Goal: Task Accomplishment & Management: Manage account settings

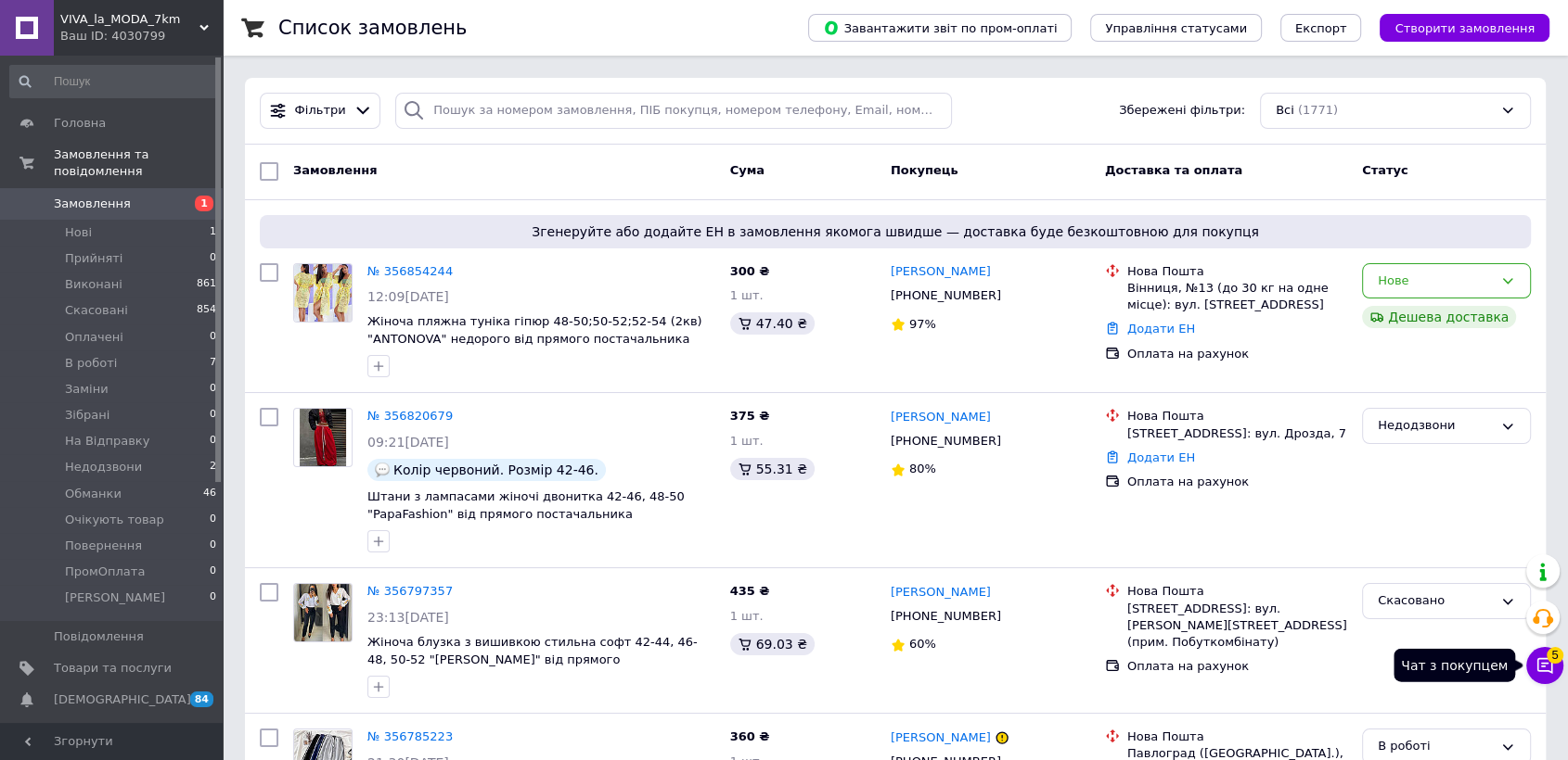
click at [1553, 672] on icon at bounding box center [1544, 665] width 18 height 18
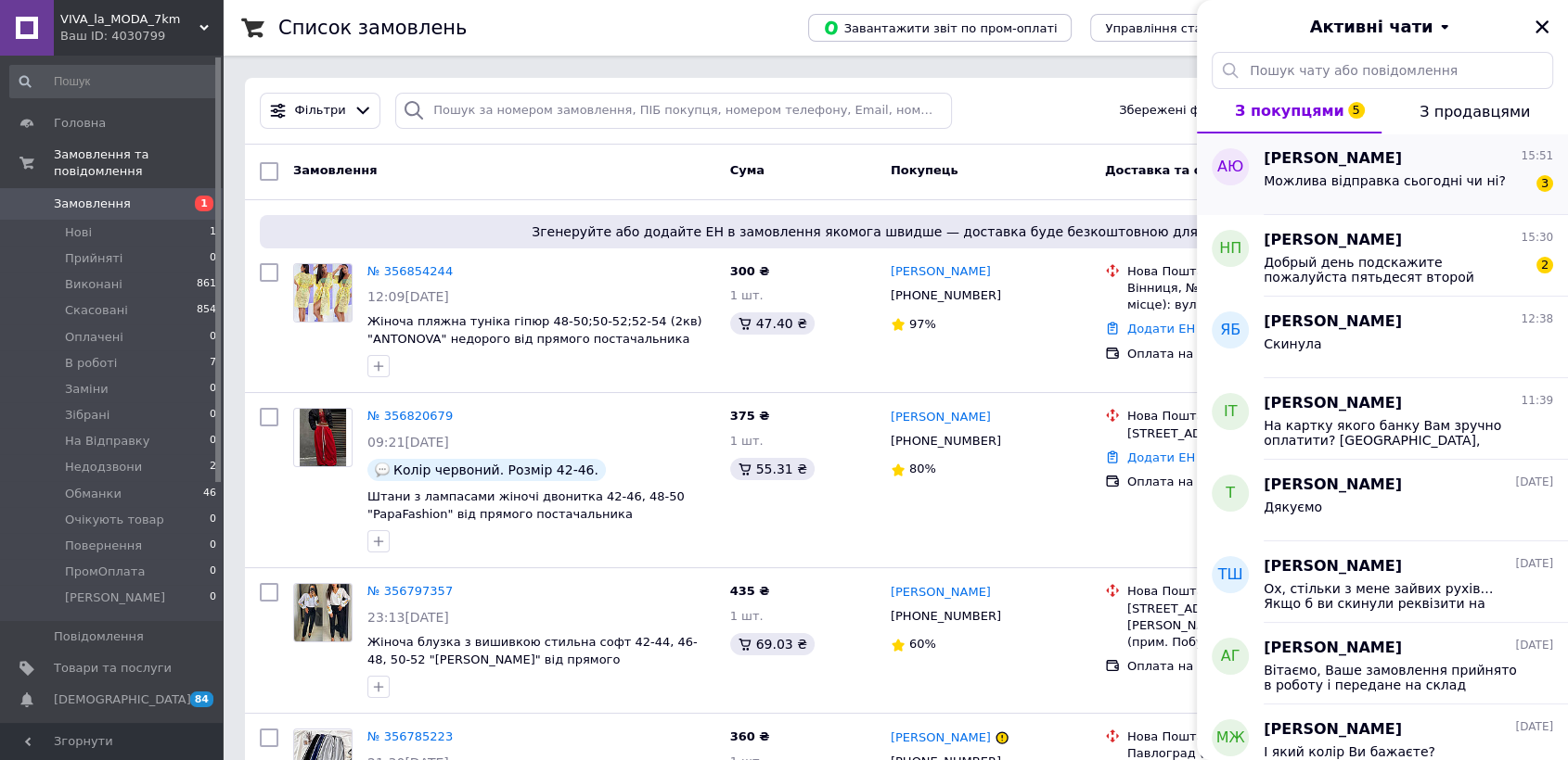
click at [1397, 200] on div "[PERSON_NAME] 15:51 Можлива відправка сьогодні чи ні? 3" at bounding box center [1415, 174] width 305 height 82
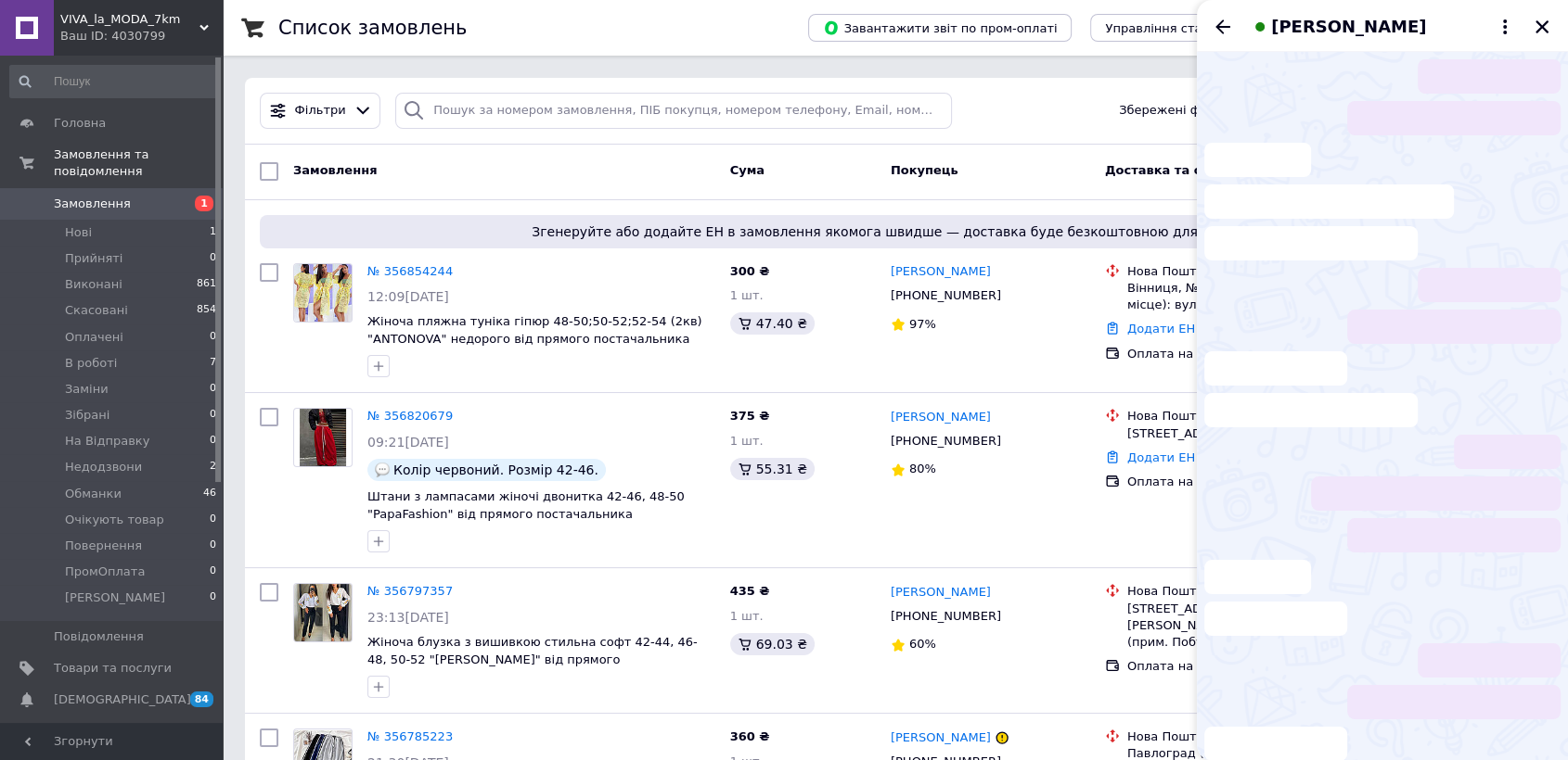
scroll to position [909, 0]
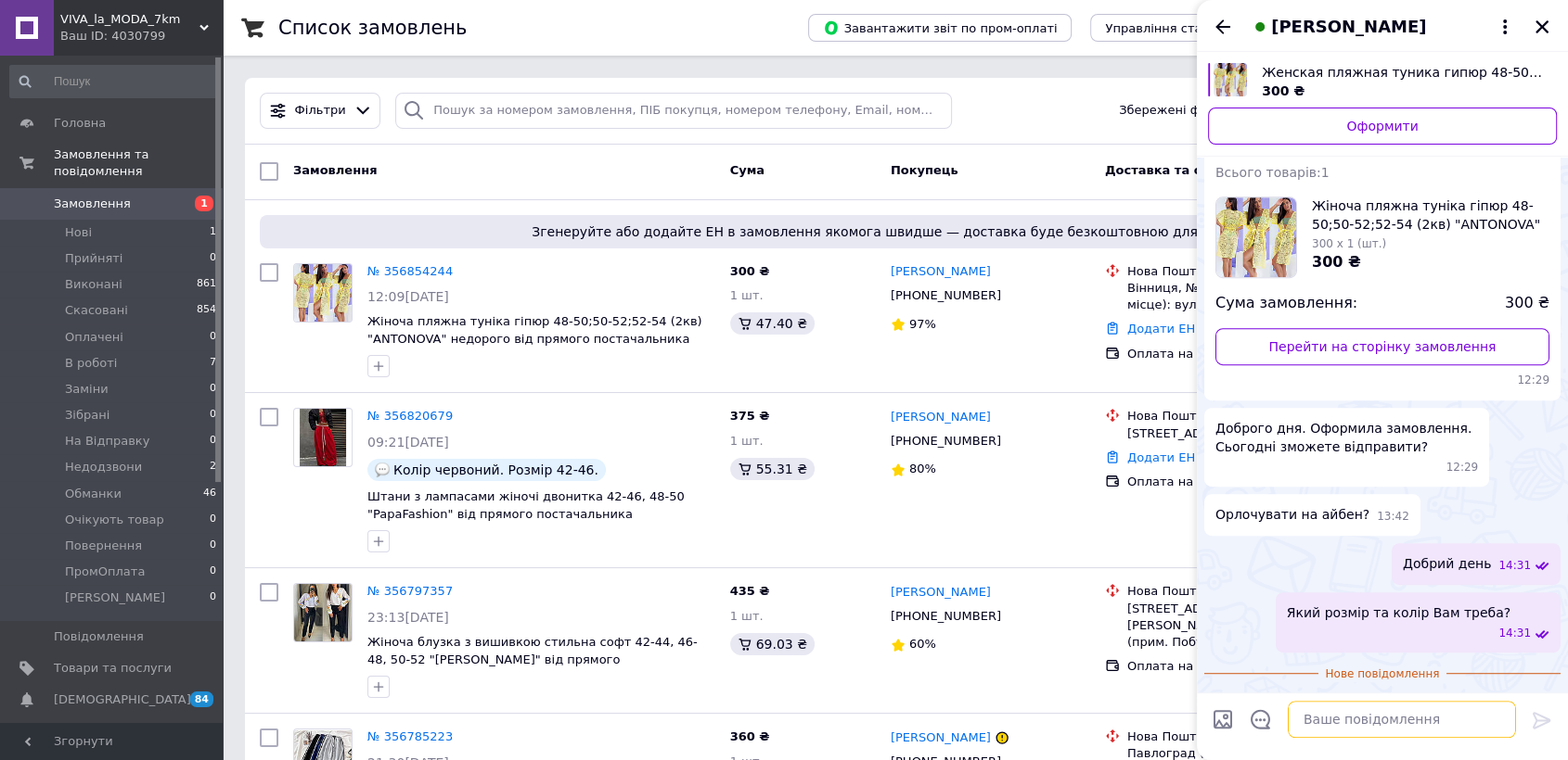
click at [1395, 713] on textarea at bounding box center [1401, 720] width 228 height 37
paste textarea "Відправки пн, ср, сб, склад працює з 6-ї ранку до 11-ї дня, потім упаковка поси…"
type textarea "Відправки пн, ср, сб, склад працює з 6-ї ранку до 11-ї дня, потім упаковка поси…"
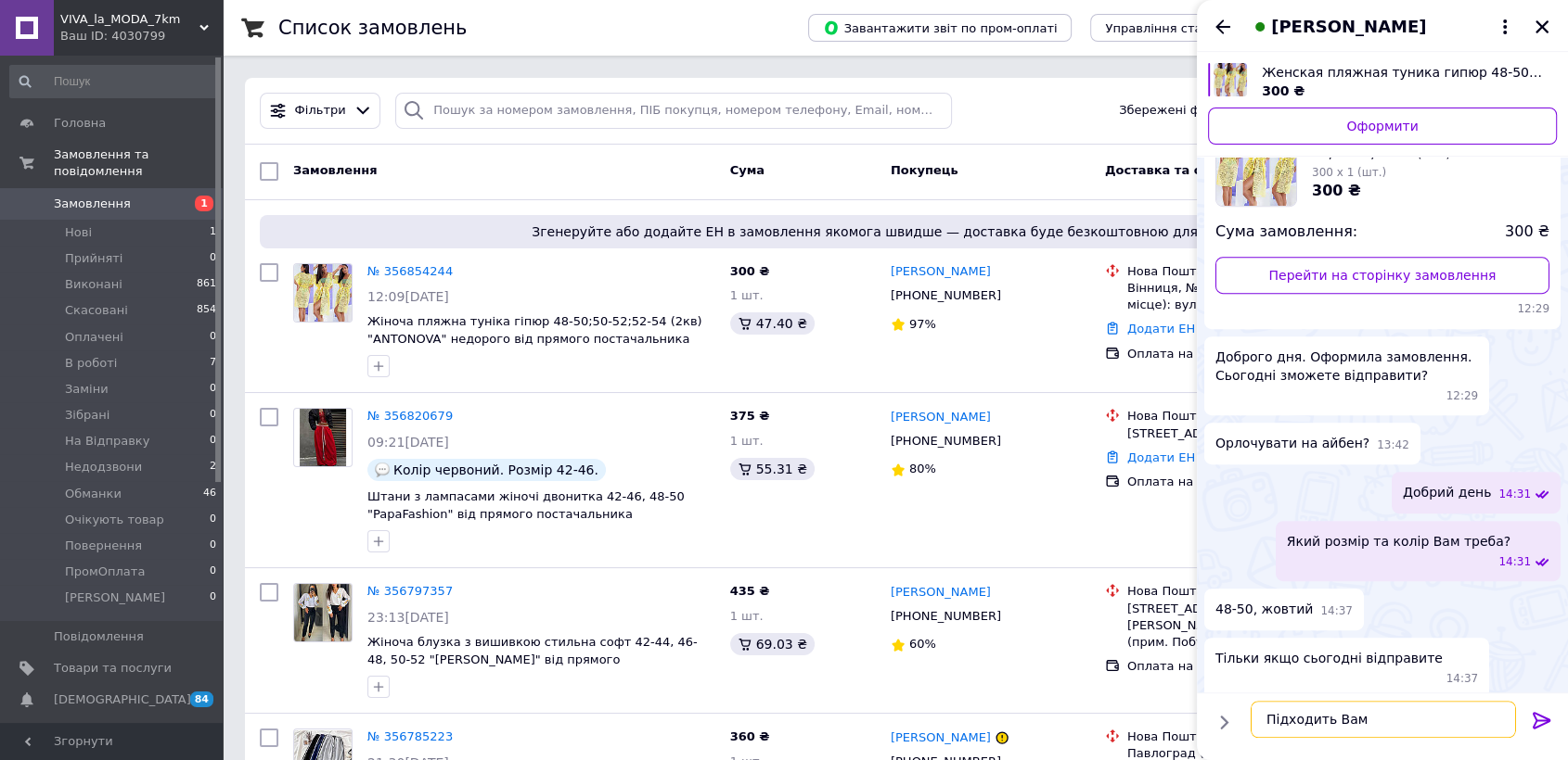
type textarea "Підходить Вам?"
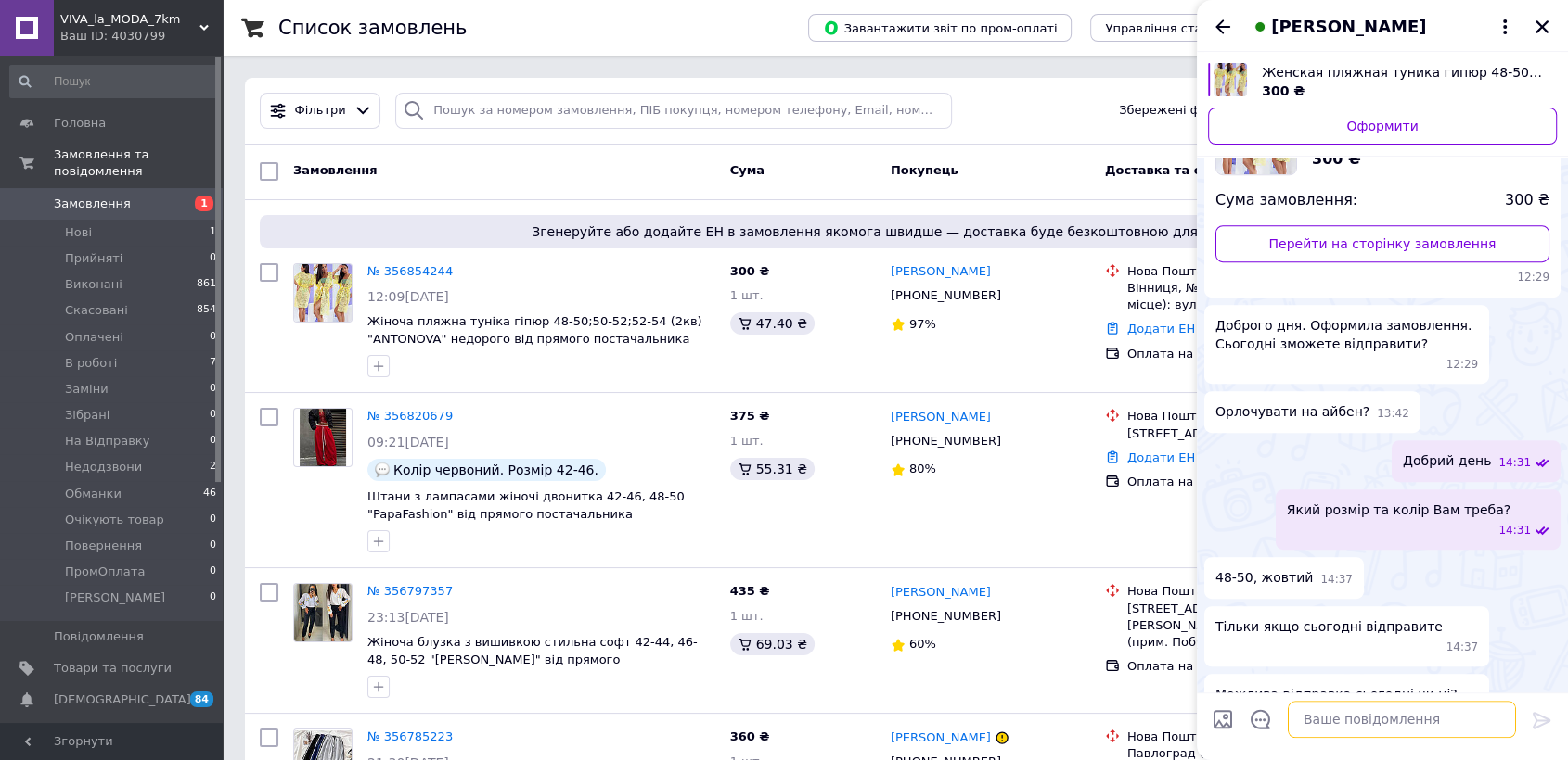
scroll to position [982, 0]
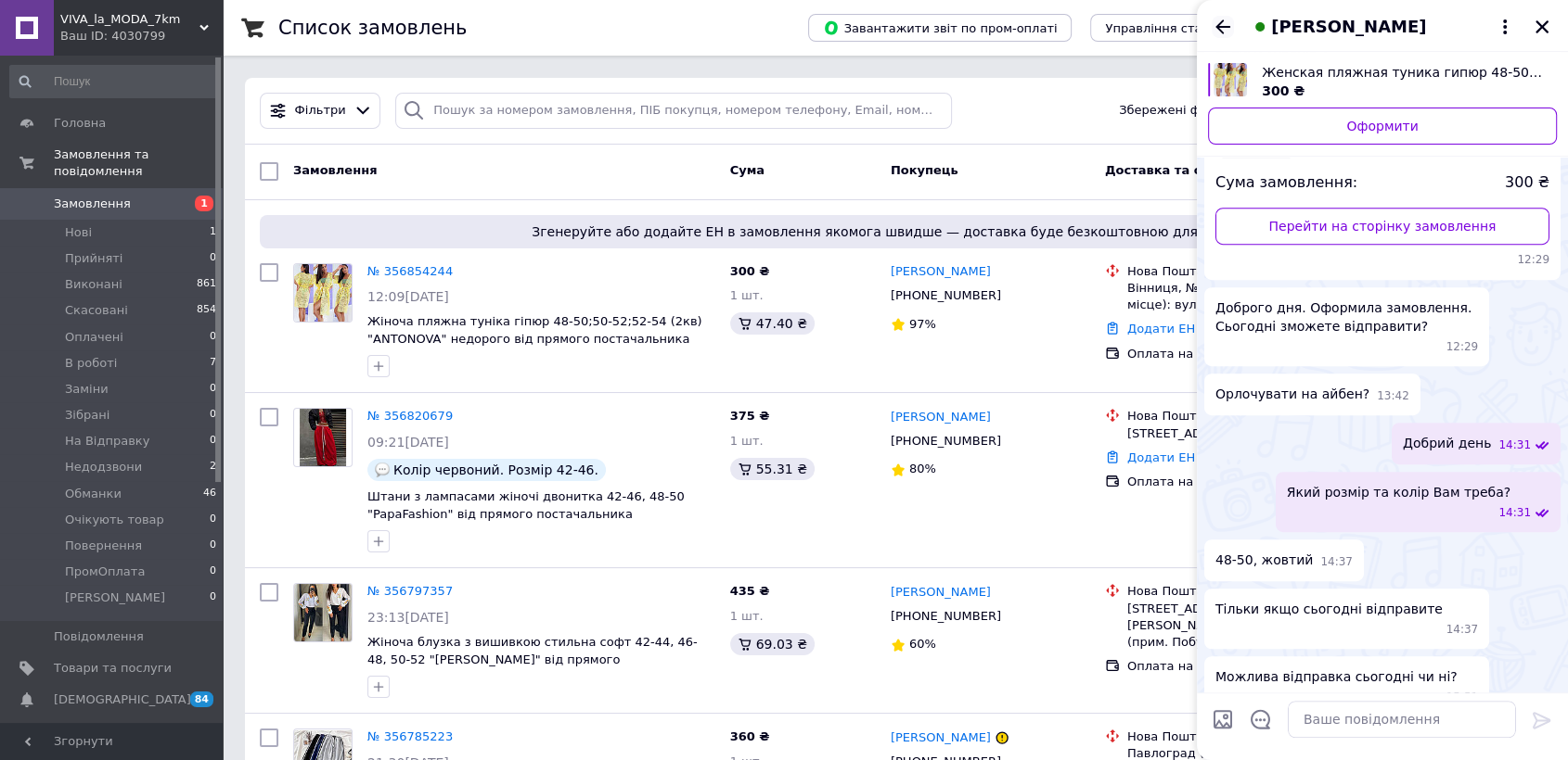
click at [1225, 25] on icon "Назад" at bounding box center [1222, 26] width 22 height 22
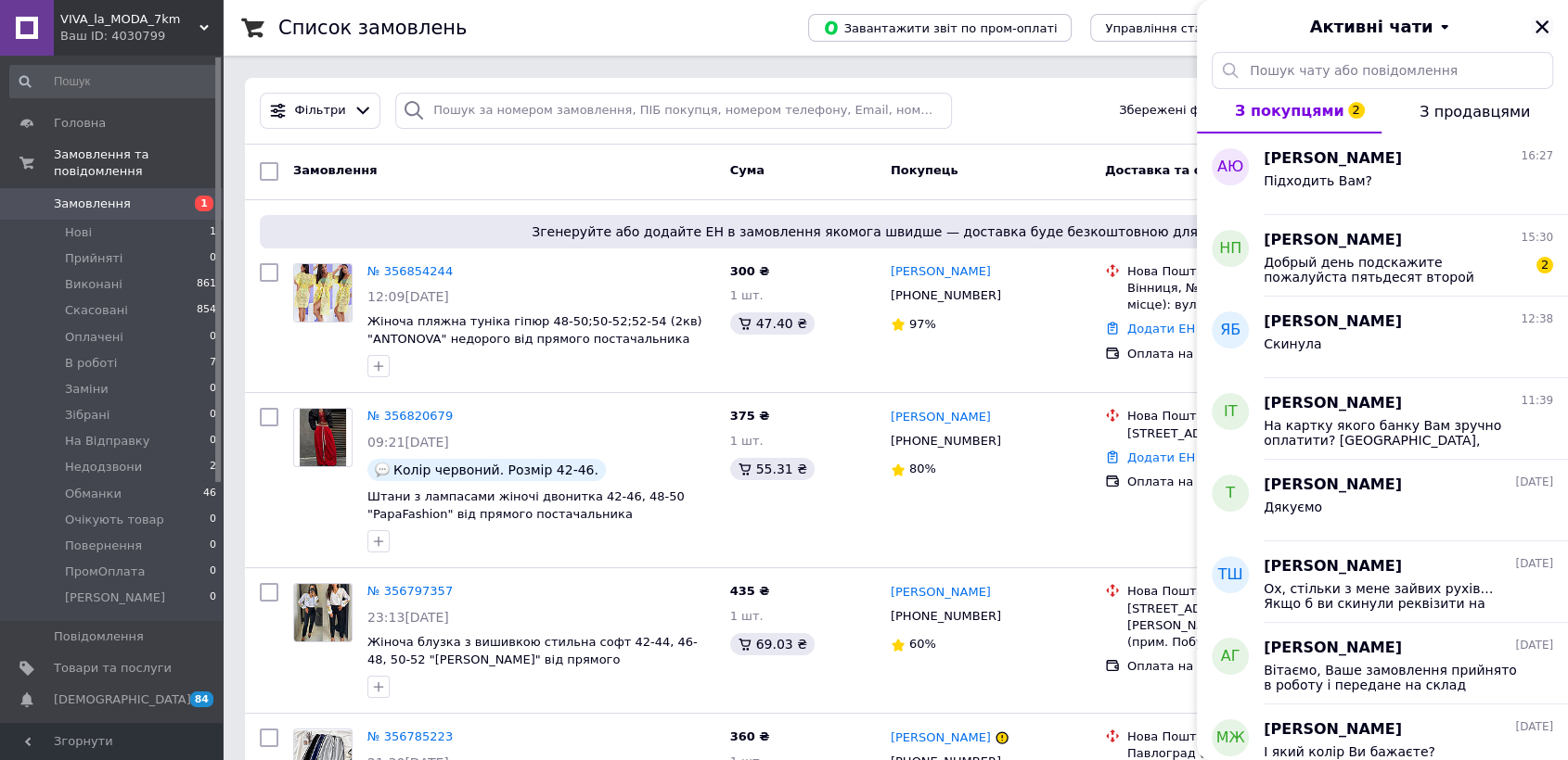
click at [1531, 35] on button "Закрити" at bounding box center [1541, 26] width 22 height 22
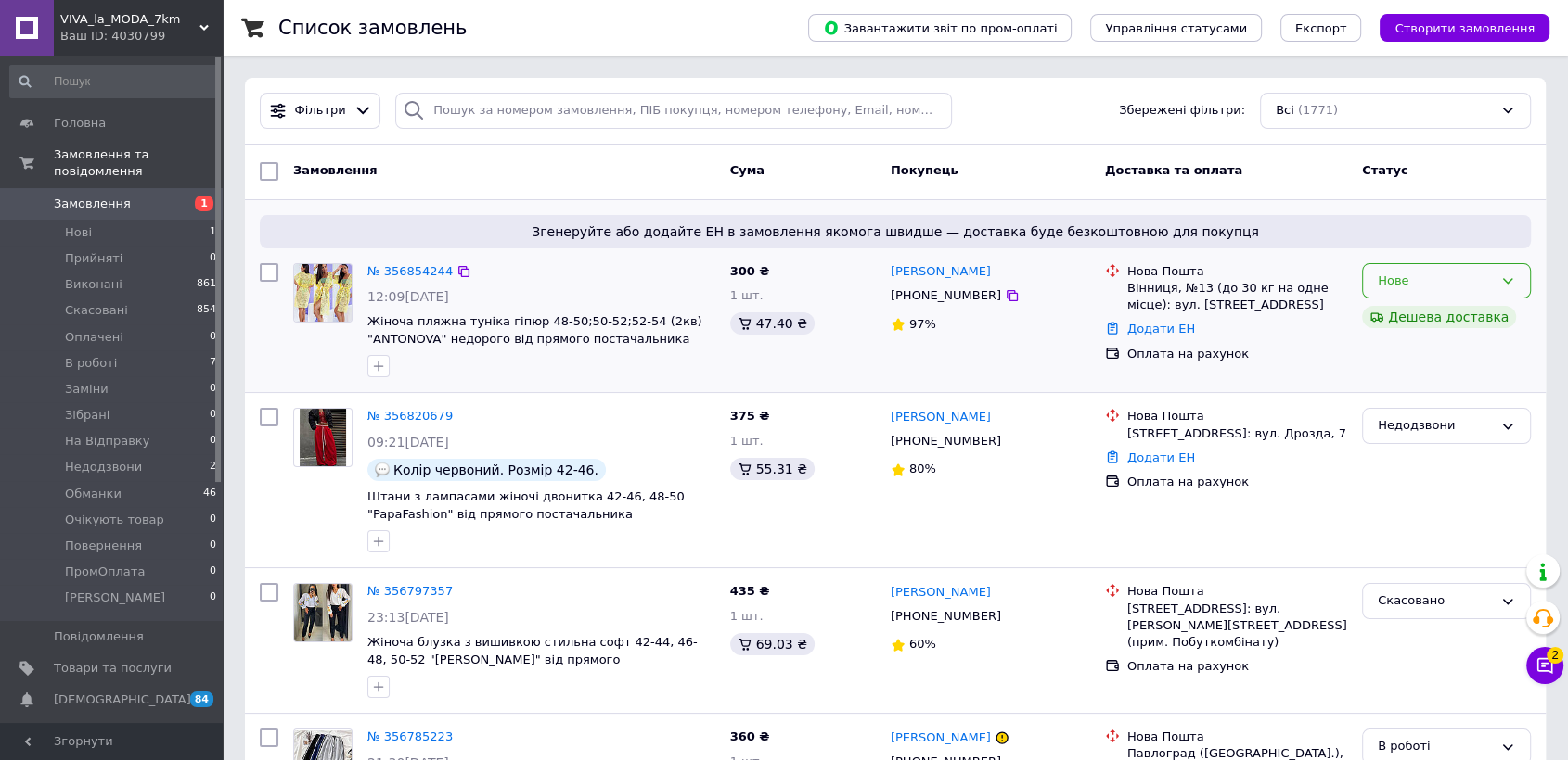
click at [1428, 273] on div "Нове" at bounding box center [1435, 282] width 115 height 19
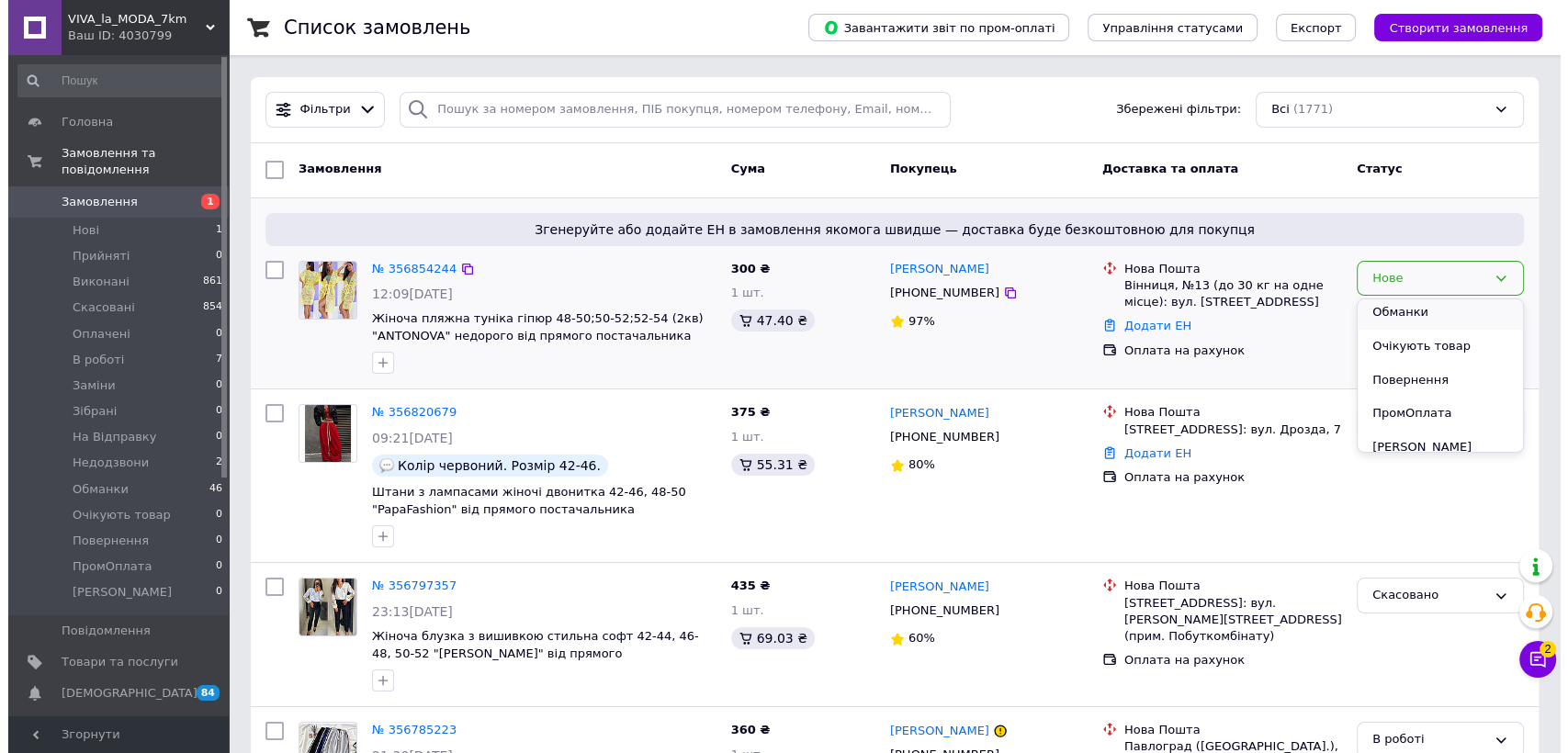
scroll to position [204, 0]
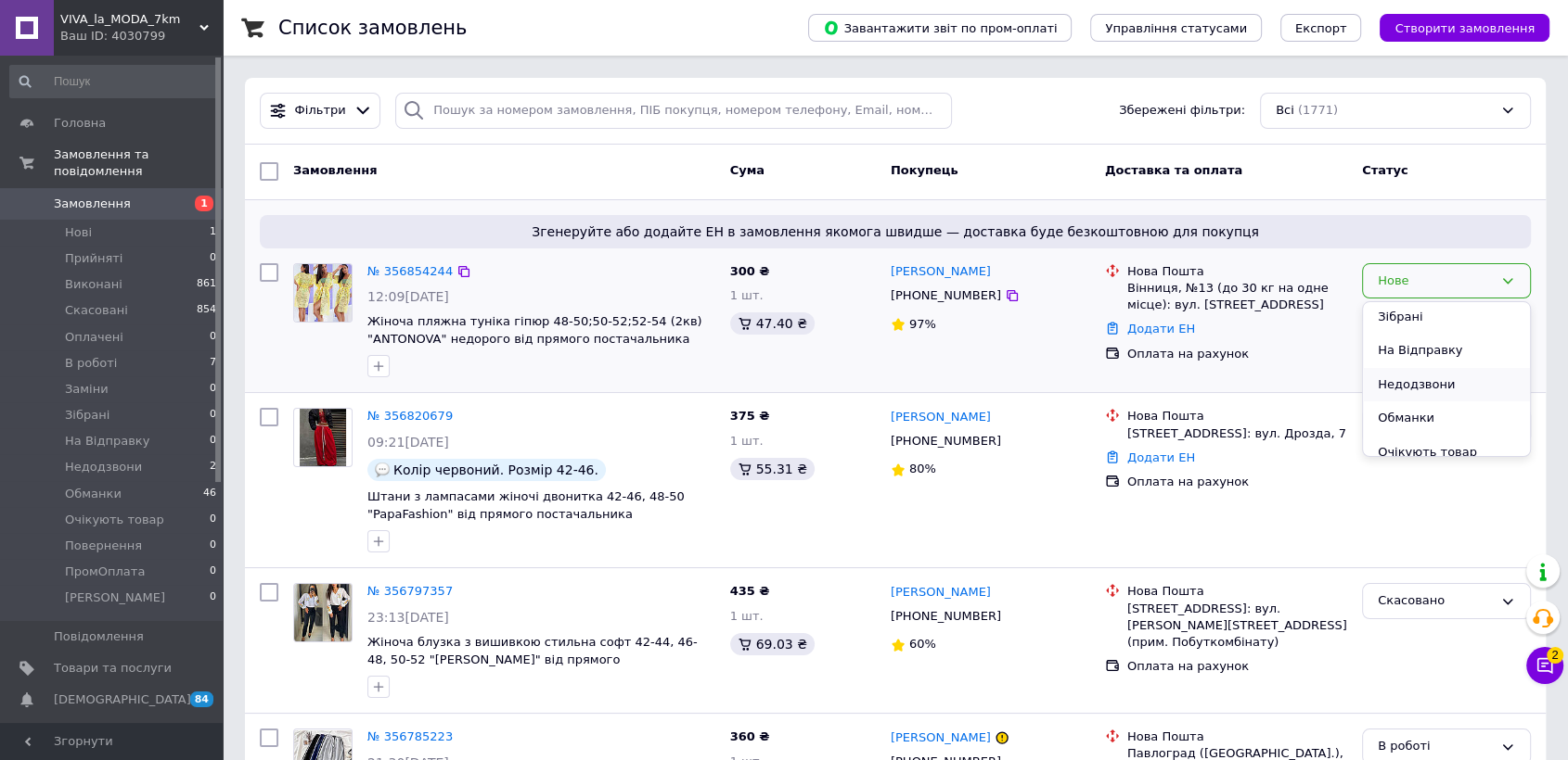
click at [1454, 384] on li "Недодзвони" at bounding box center [1447, 385] width 167 height 35
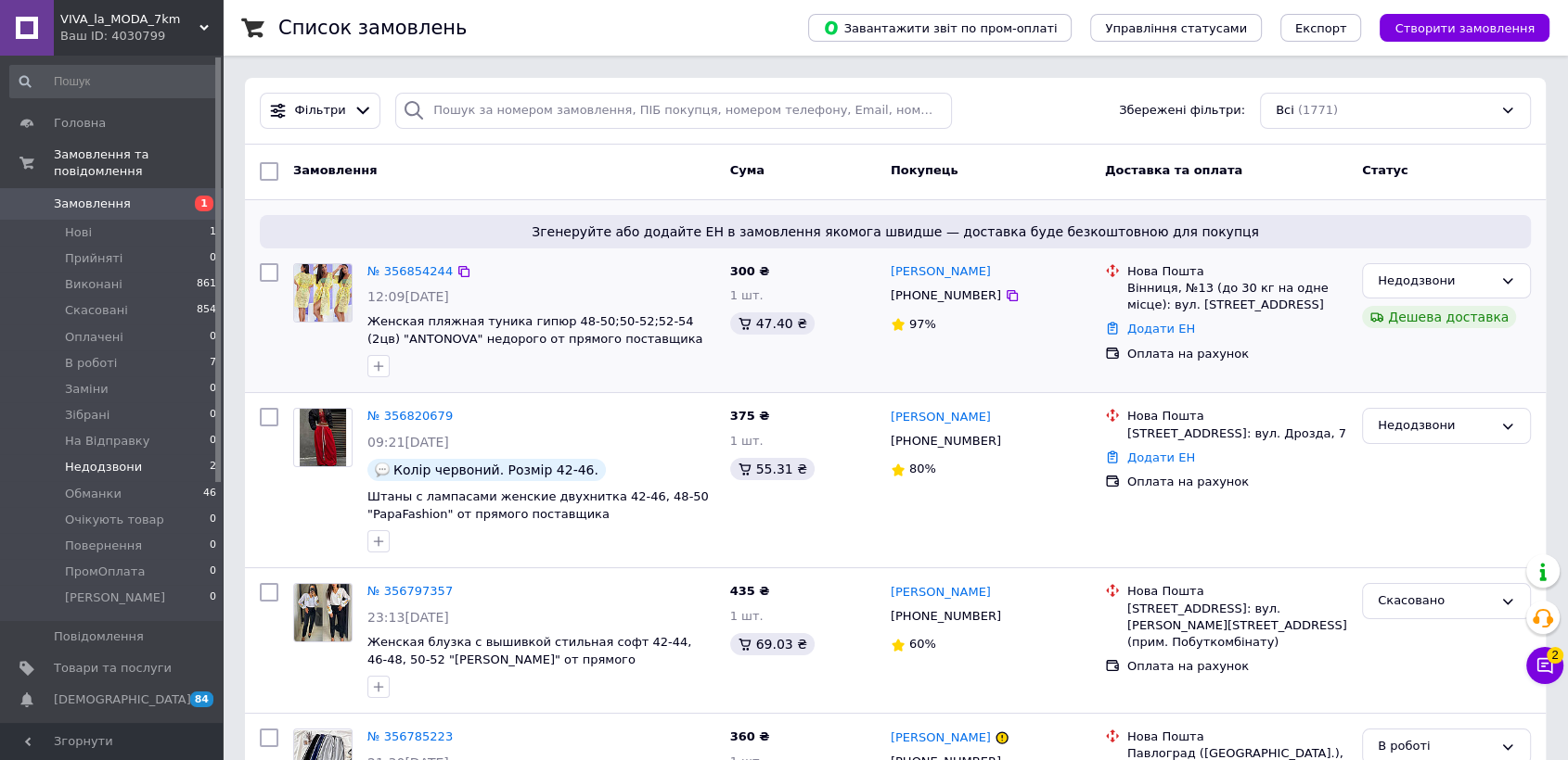
click at [148, 457] on li "Недодзвони 2" at bounding box center [113, 467] width 227 height 26
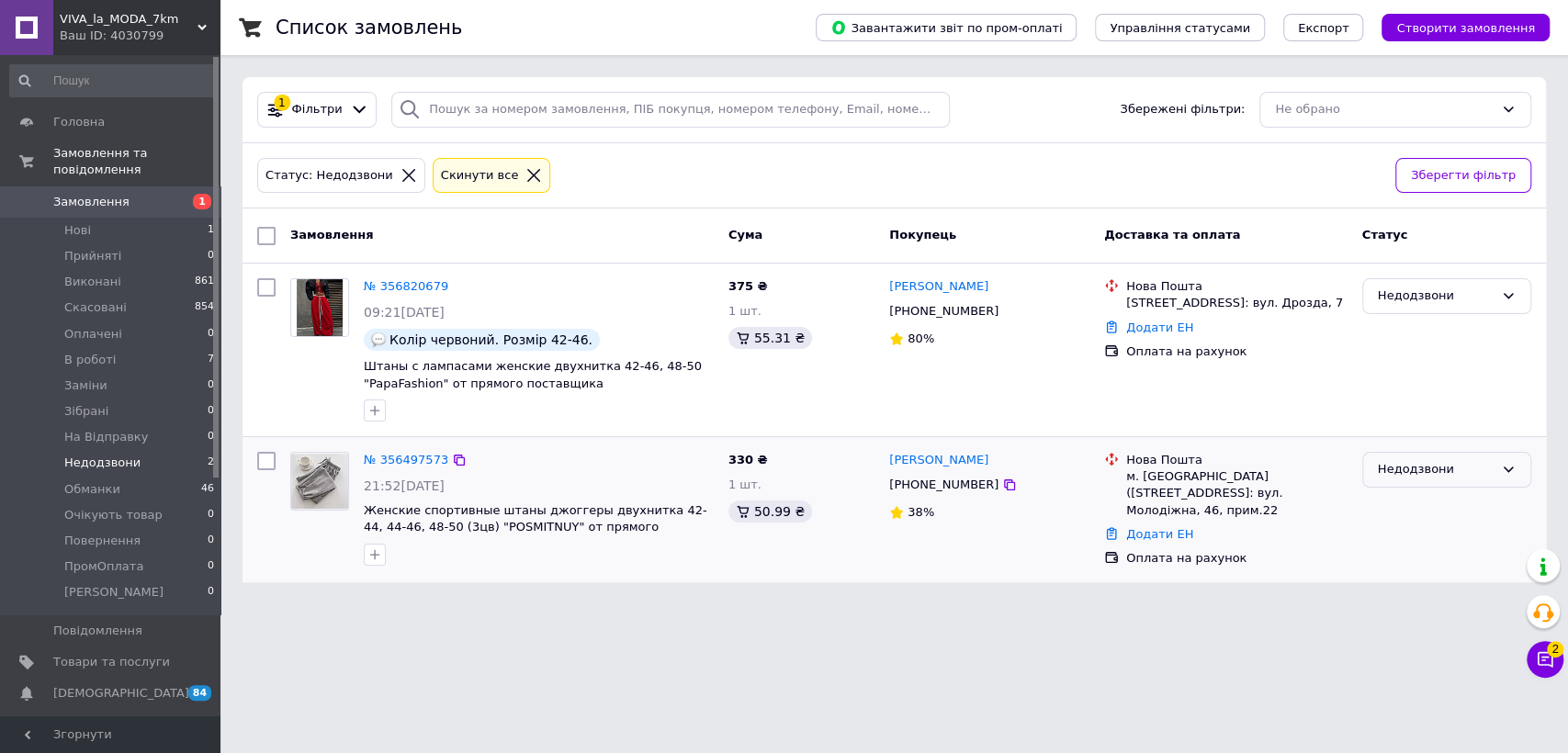
click at [1478, 460] on div "Недодзвони" at bounding box center [1437, 469] width 116 height 19
click at [526, 170] on icon at bounding box center [533, 175] width 16 height 16
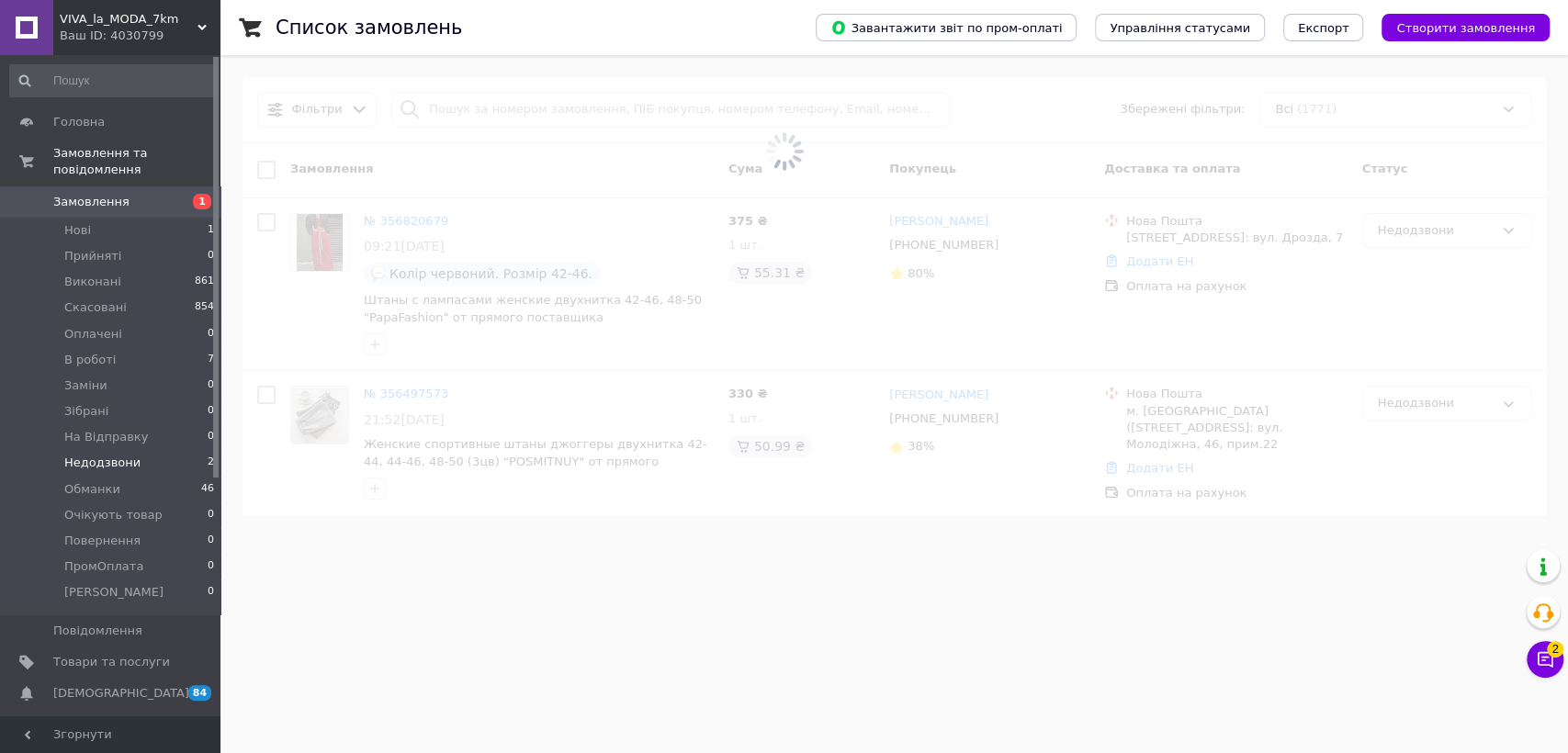
click at [504, 109] on span at bounding box center [784, 151] width 1568 height 303
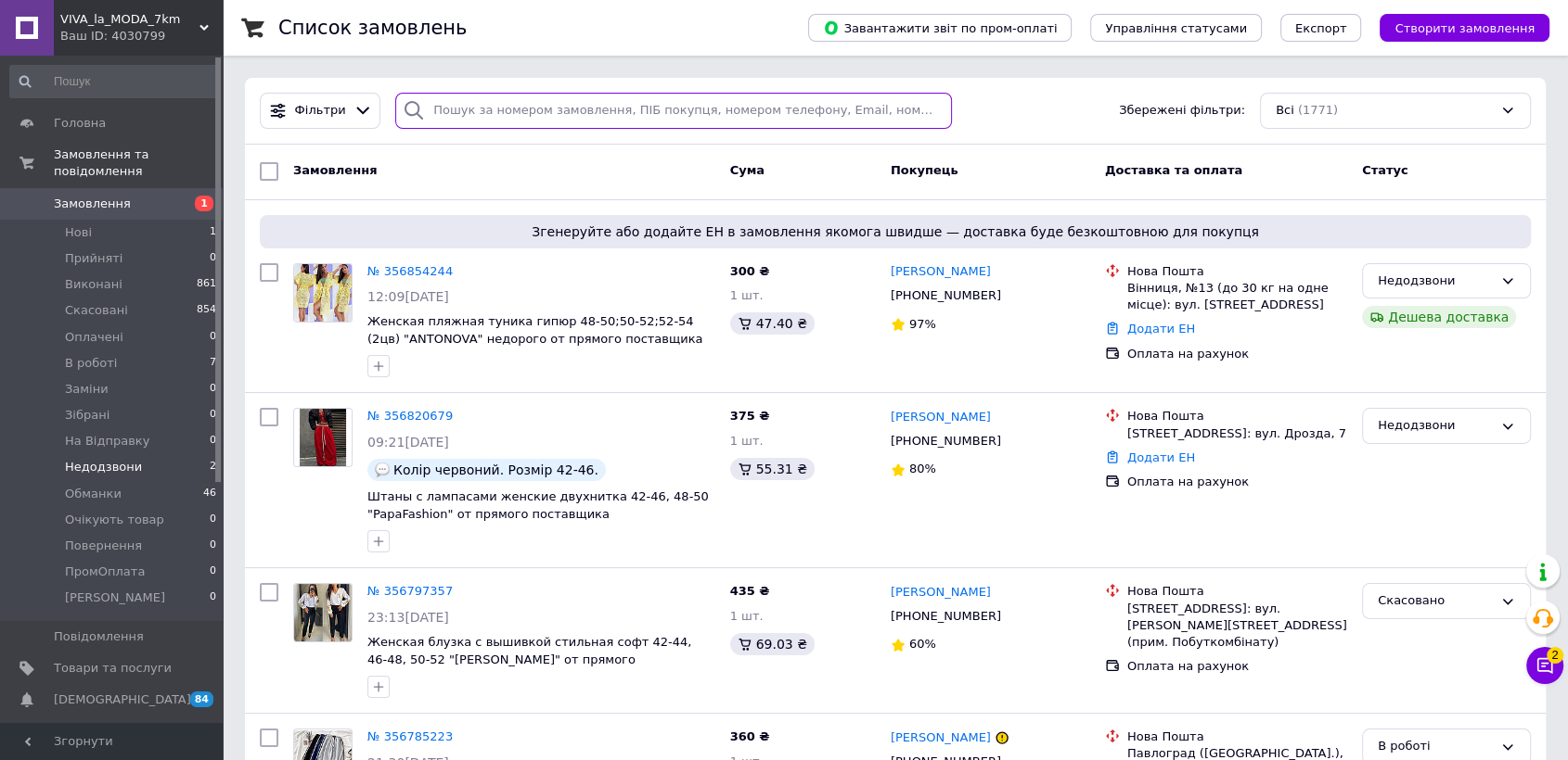
click at [677, 120] on input "search" at bounding box center [673, 111] width 557 height 37
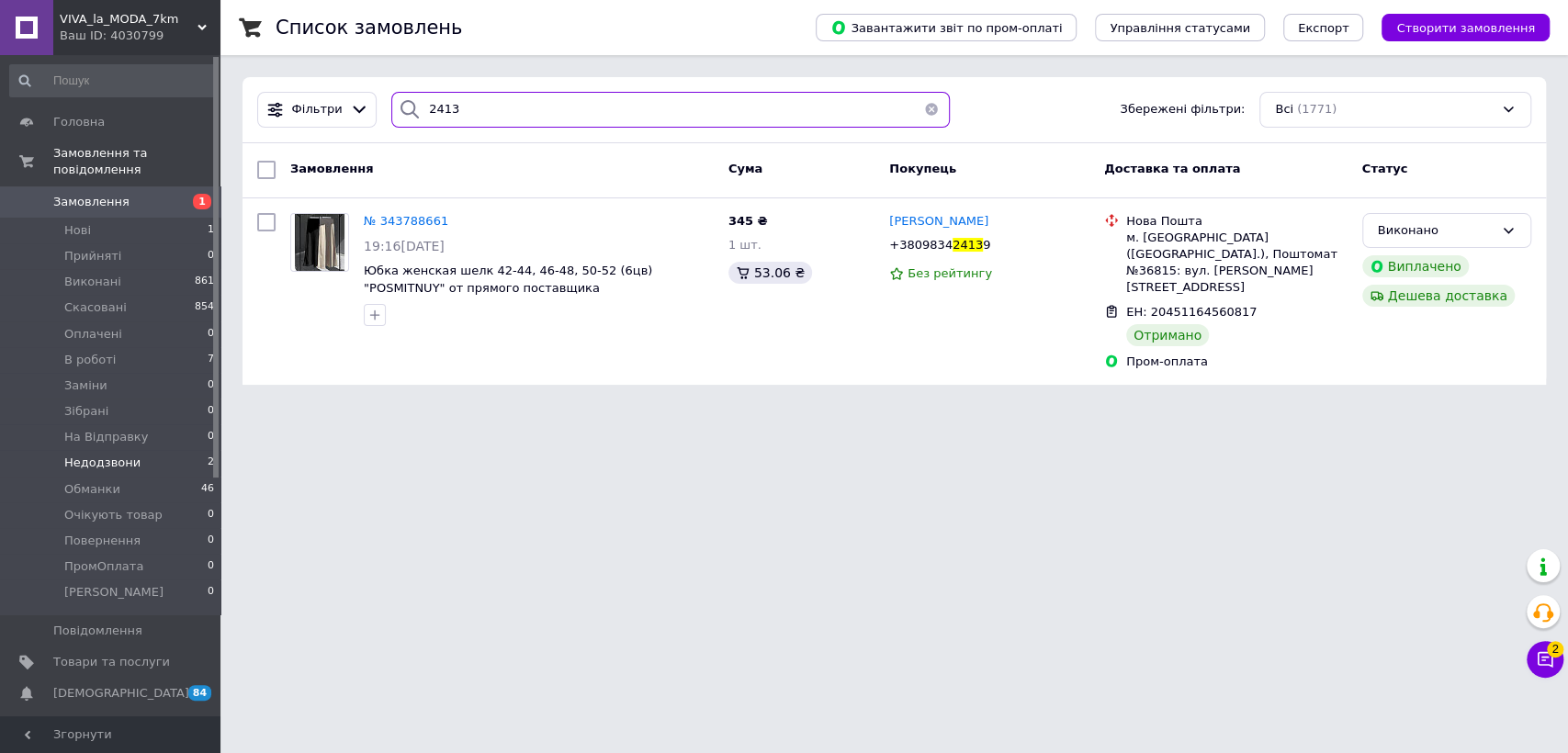
type input "2413"
click at [914, 107] on button "button" at bounding box center [931, 110] width 37 height 36
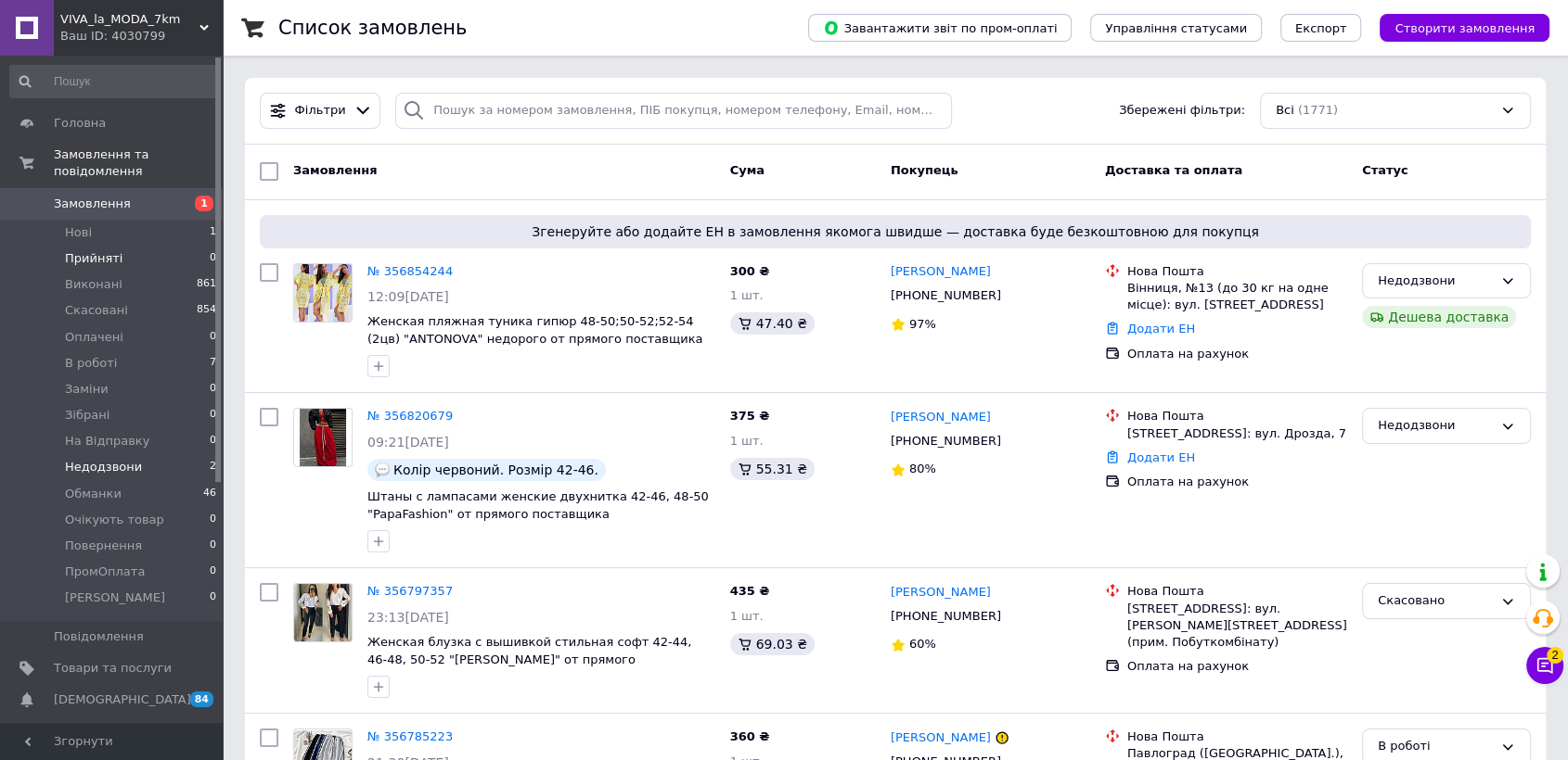
click at [135, 246] on li "Прийняті 0" at bounding box center [113, 258] width 227 height 26
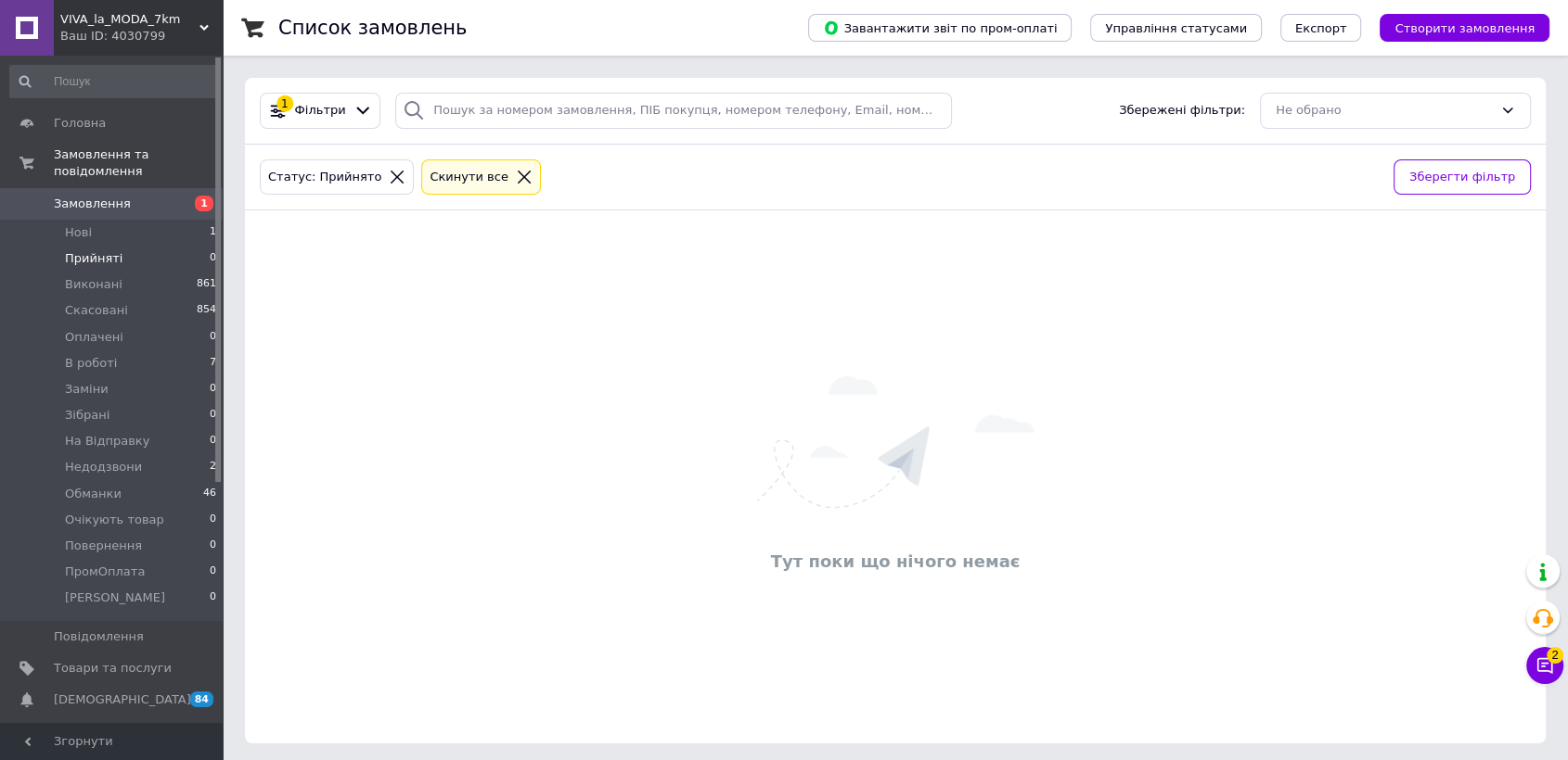
click at [516, 174] on icon at bounding box center [524, 177] width 16 height 16
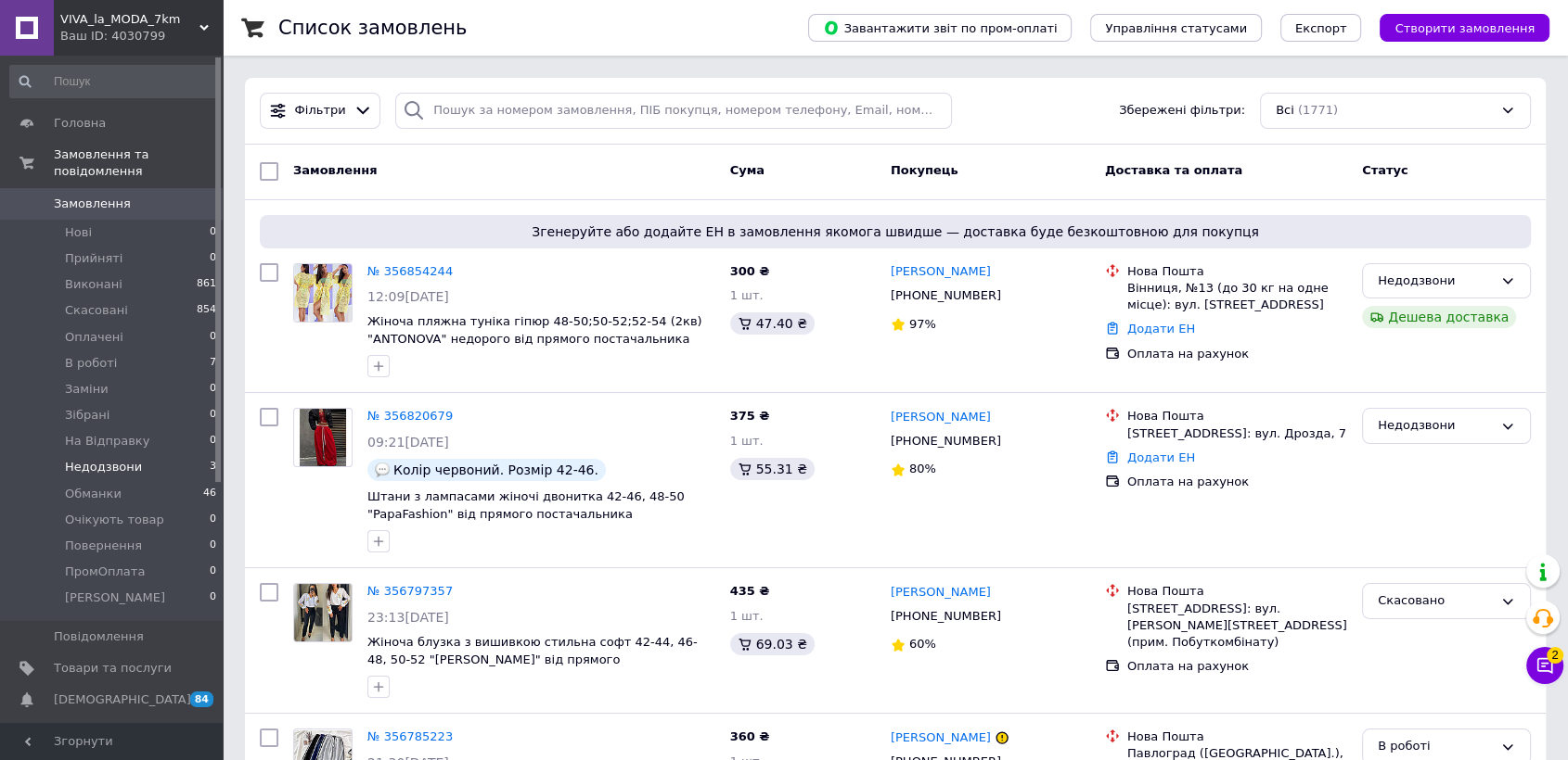
click at [161, 454] on li "Недодзвони 3" at bounding box center [113, 467] width 227 height 26
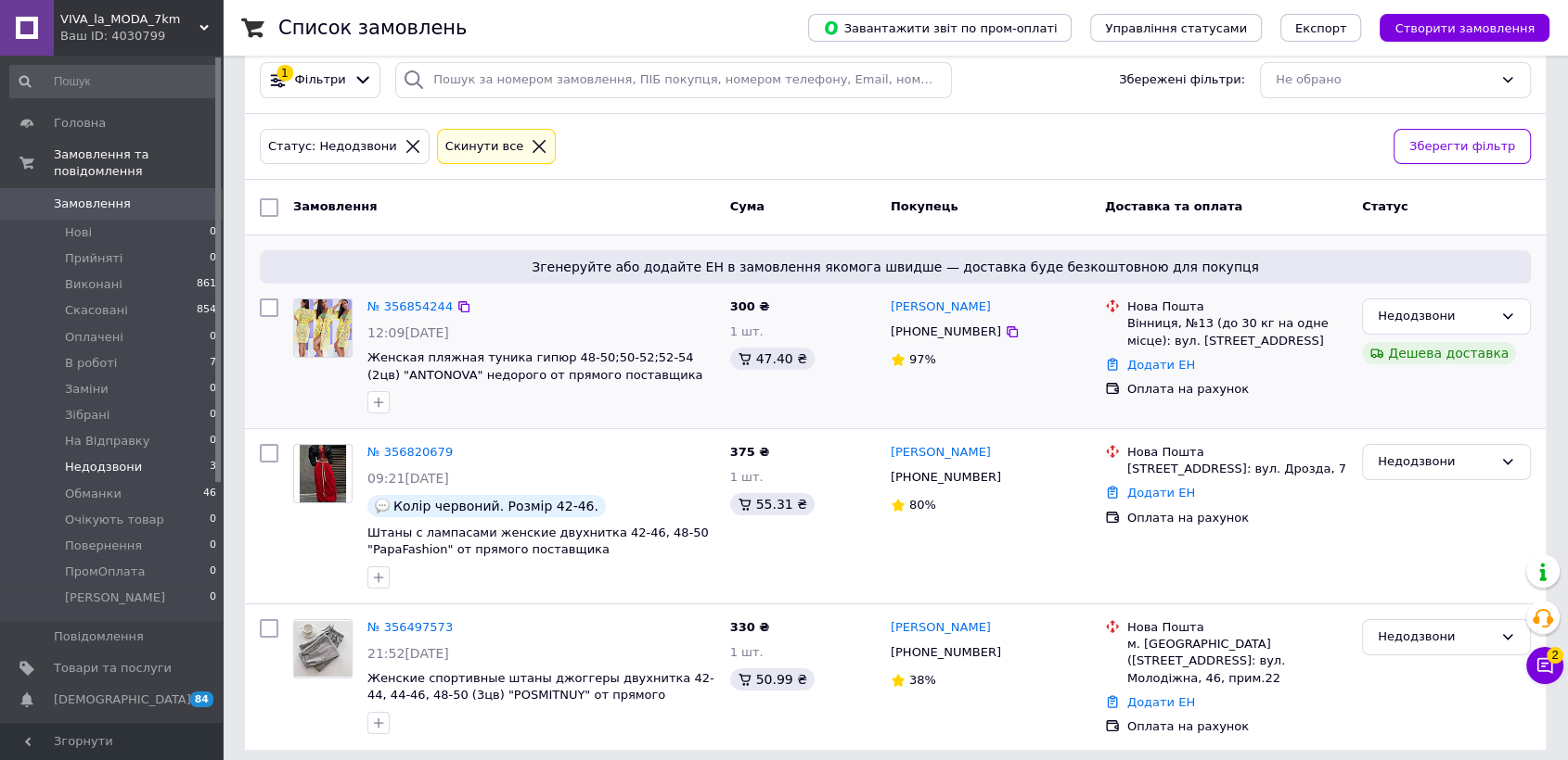
scroll to position [39, 0]
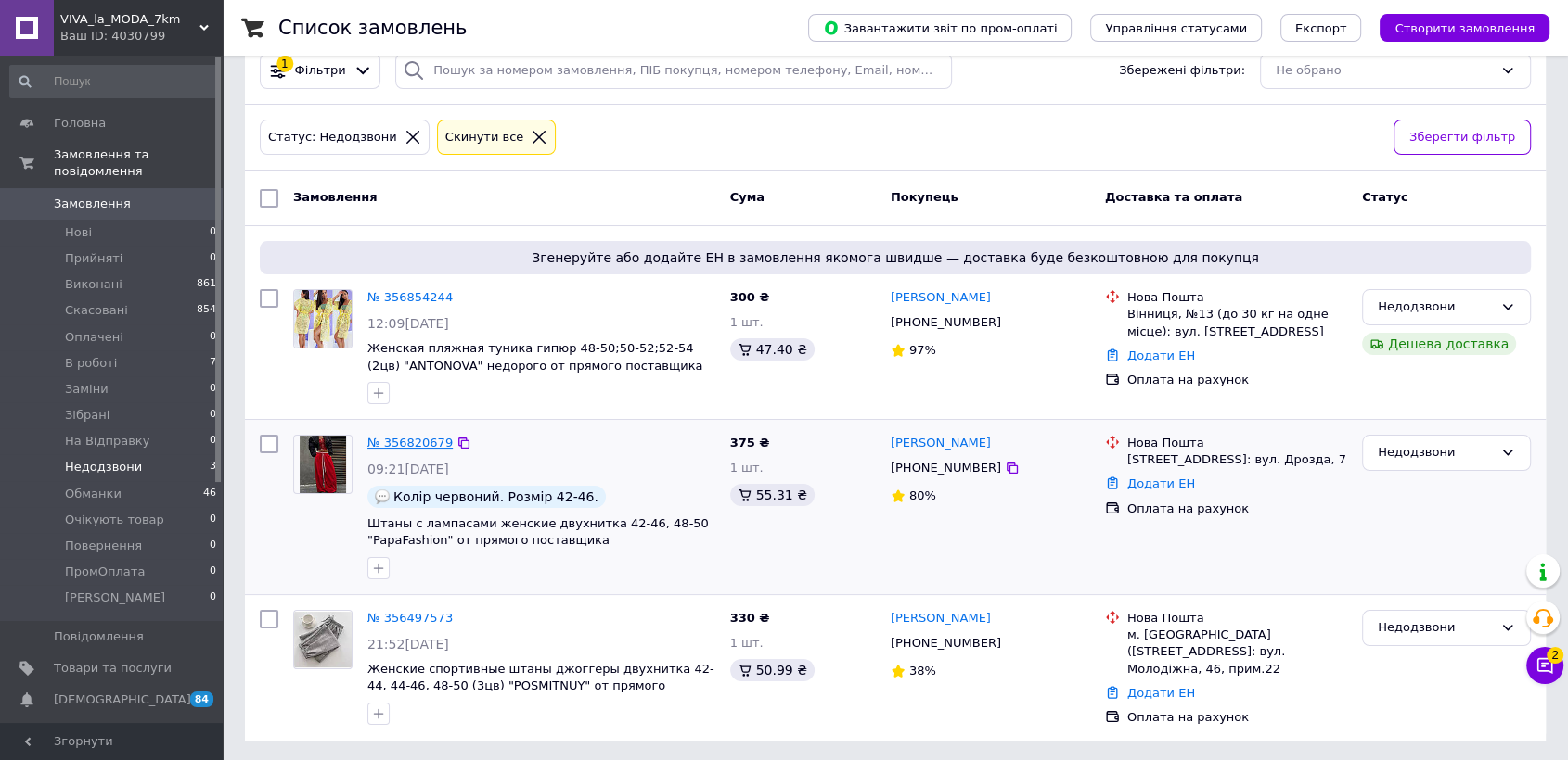
click at [402, 443] on link "№ 356820679" at bounding box center [410, 443] width 86 height 13
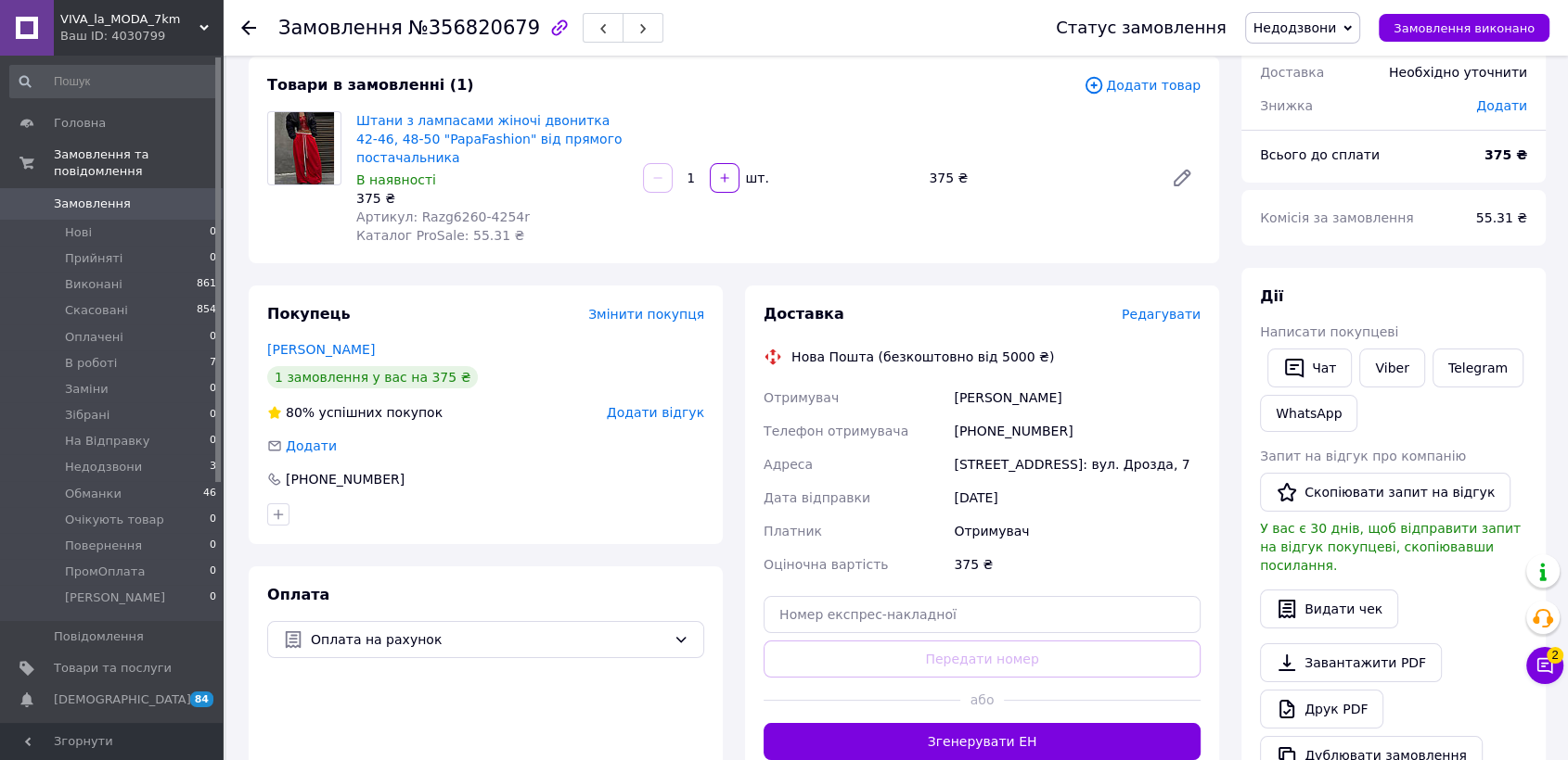
scroll to position [206, 0]
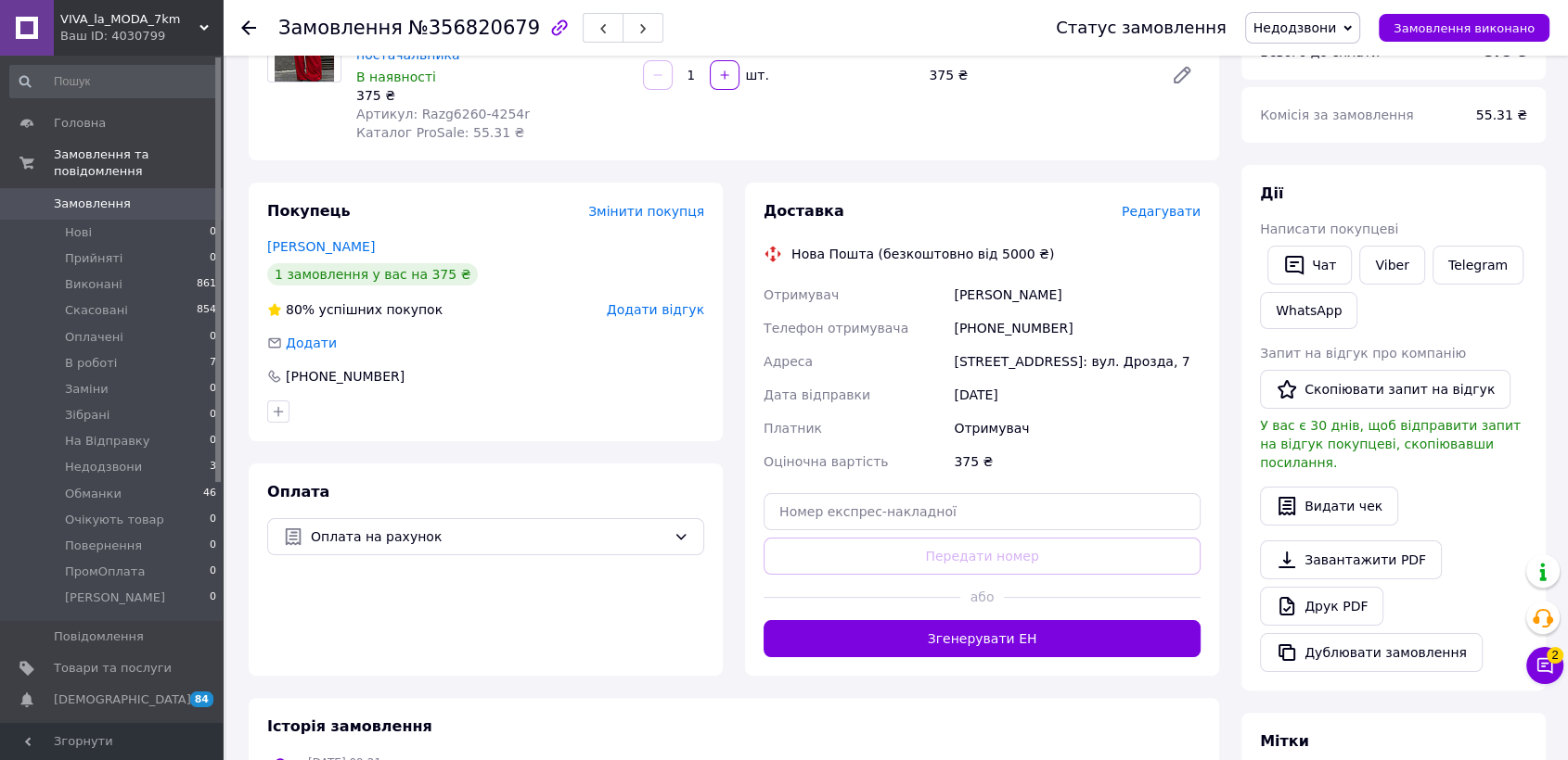
click at [1332, 37] on span "Недодзвони" at bounding box center [1303, 28] width 116 height 32
click at [1332, 61] on li "Прийнято" at bounding box center [1306, 64] width 119 height 28
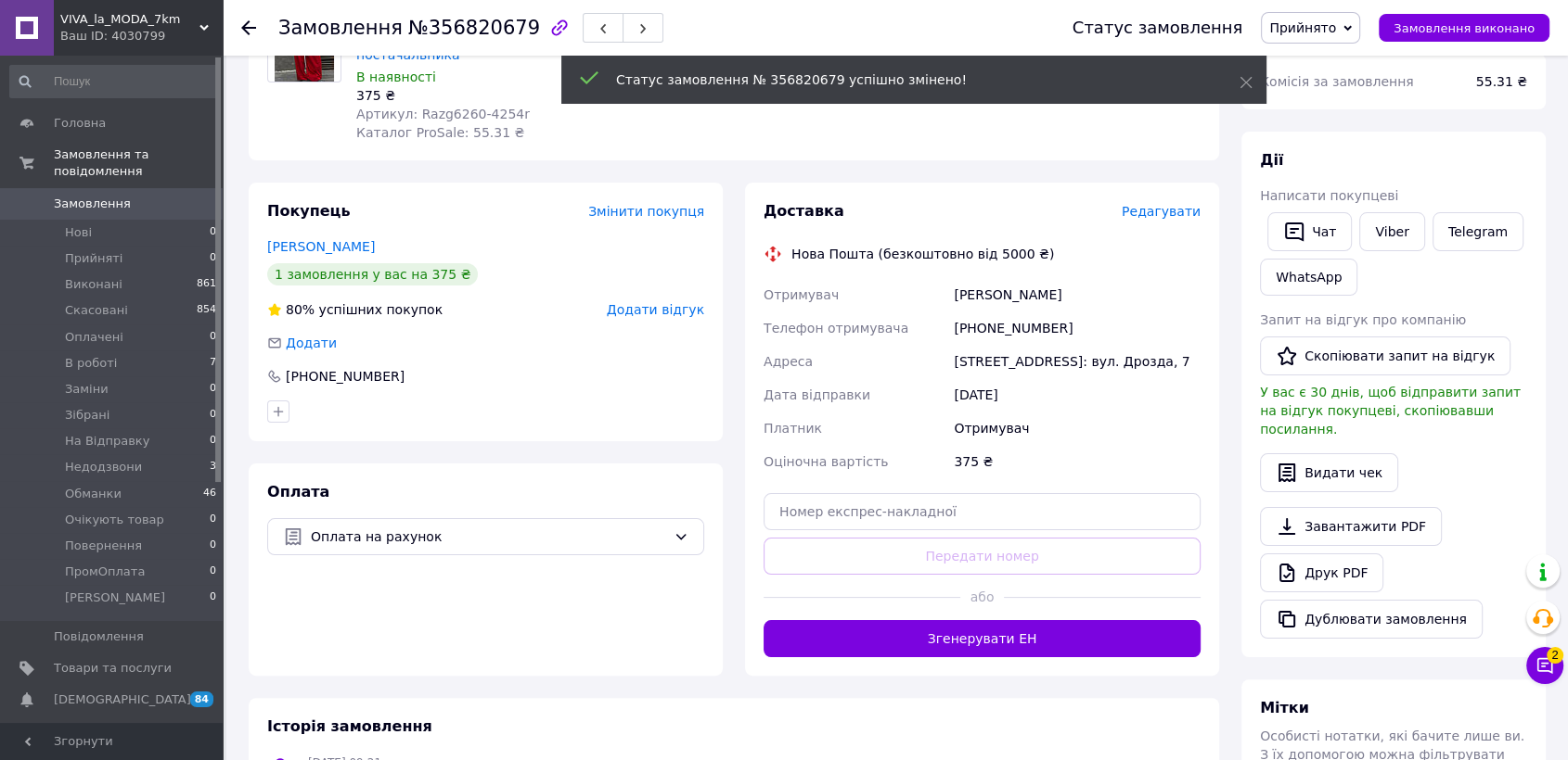
scroll to position [0, 0]
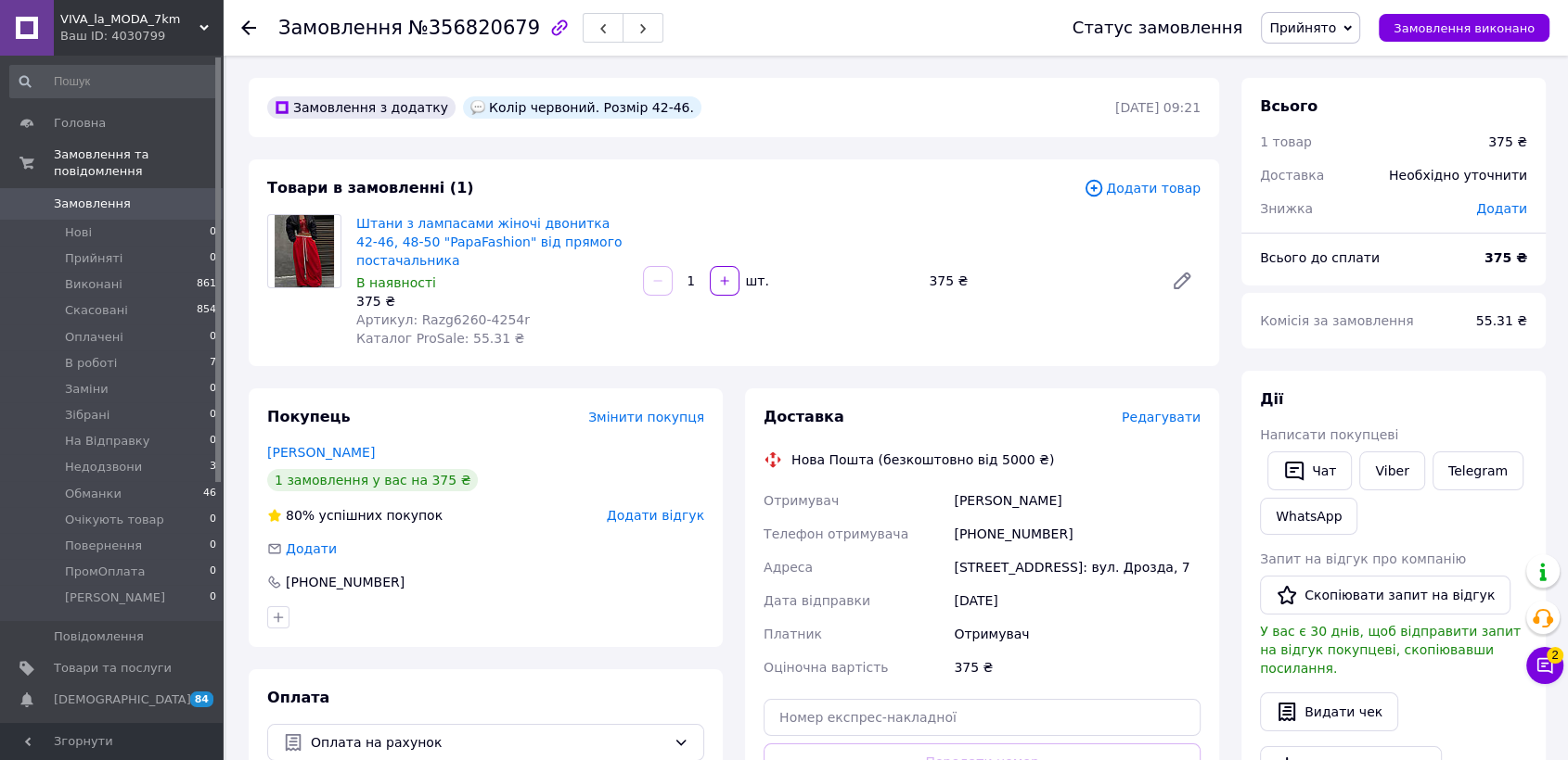
click at [609, 107] on div "Колір червоний. Розмір 42-46." at bounding box center [583, 107] width 238 height 22
drag, startPoint x: 498, startPoint y: 107, endPoint x: 659, endPoint y: 116, distance: 161.3
click at [682, 116] on div "Замовлення з додатку Колір червоний. Розмір 42-46." at bounding box center [689, 108] width 852 height 30
copy div "червоний. Розмір 42-46."
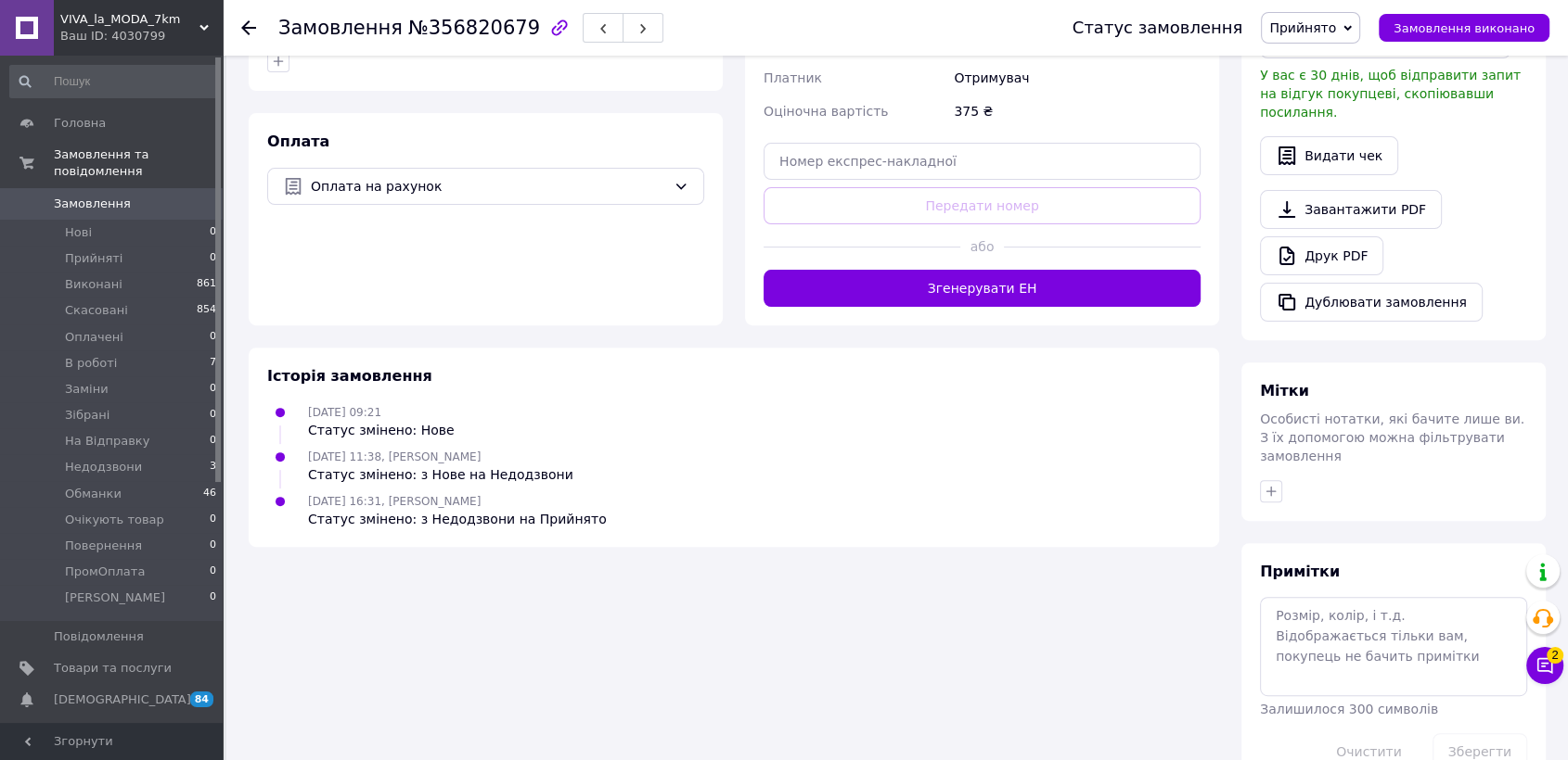
scroll to position [569, 0]
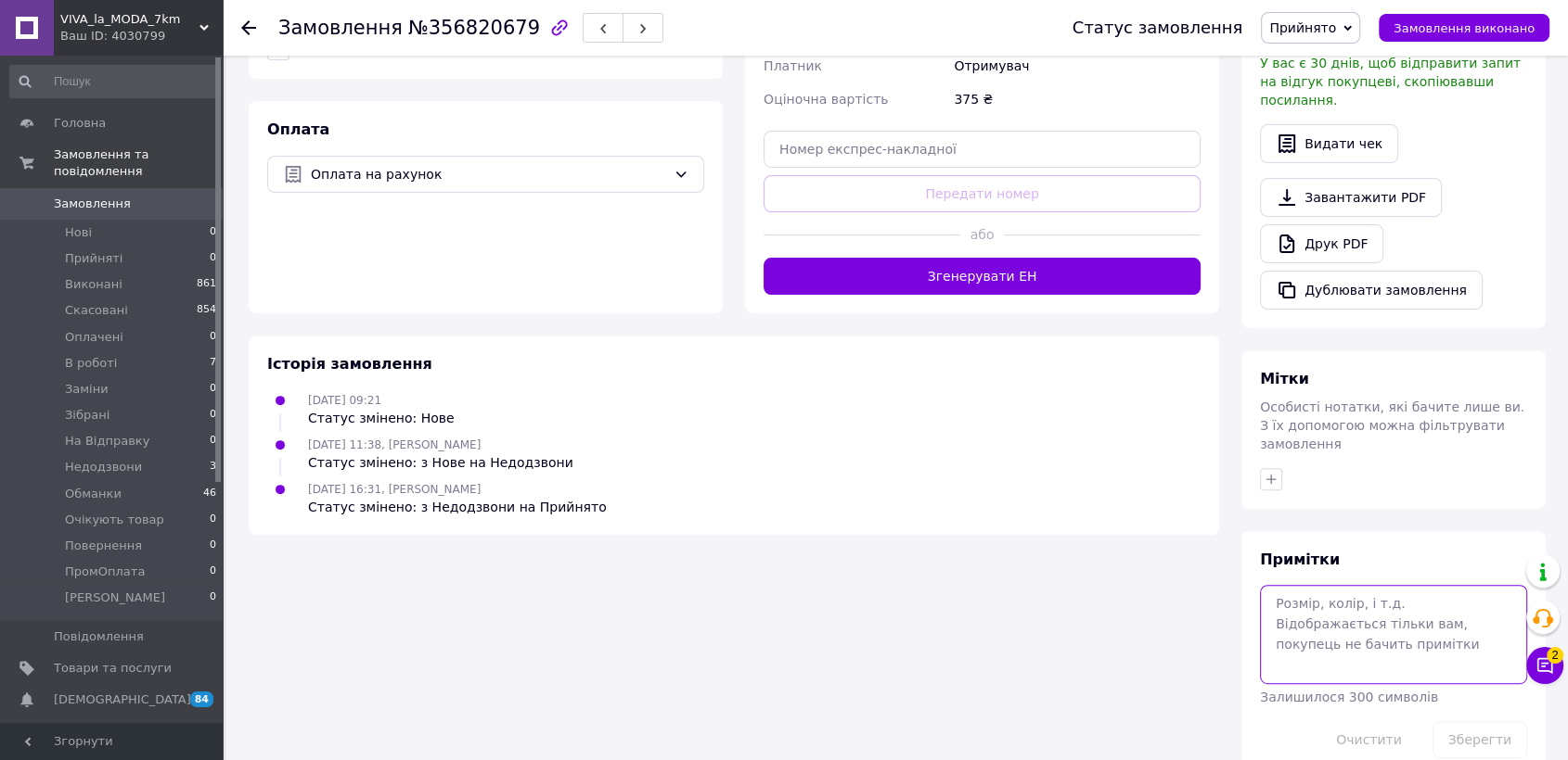
click at [1295, 585] on textarea at bounding box center [1394, 634] width 267 height 98
paste textarea "червоний. Розмір 42-46."
click at [1364, 585] on textarea "червоний. Розмір 42-46." at bounding box center [1394, 634] width 267 height 98
click at [1406, 585] on textarea "червоний 42-46." at bounding box center [1394, 634] width 267 height 98
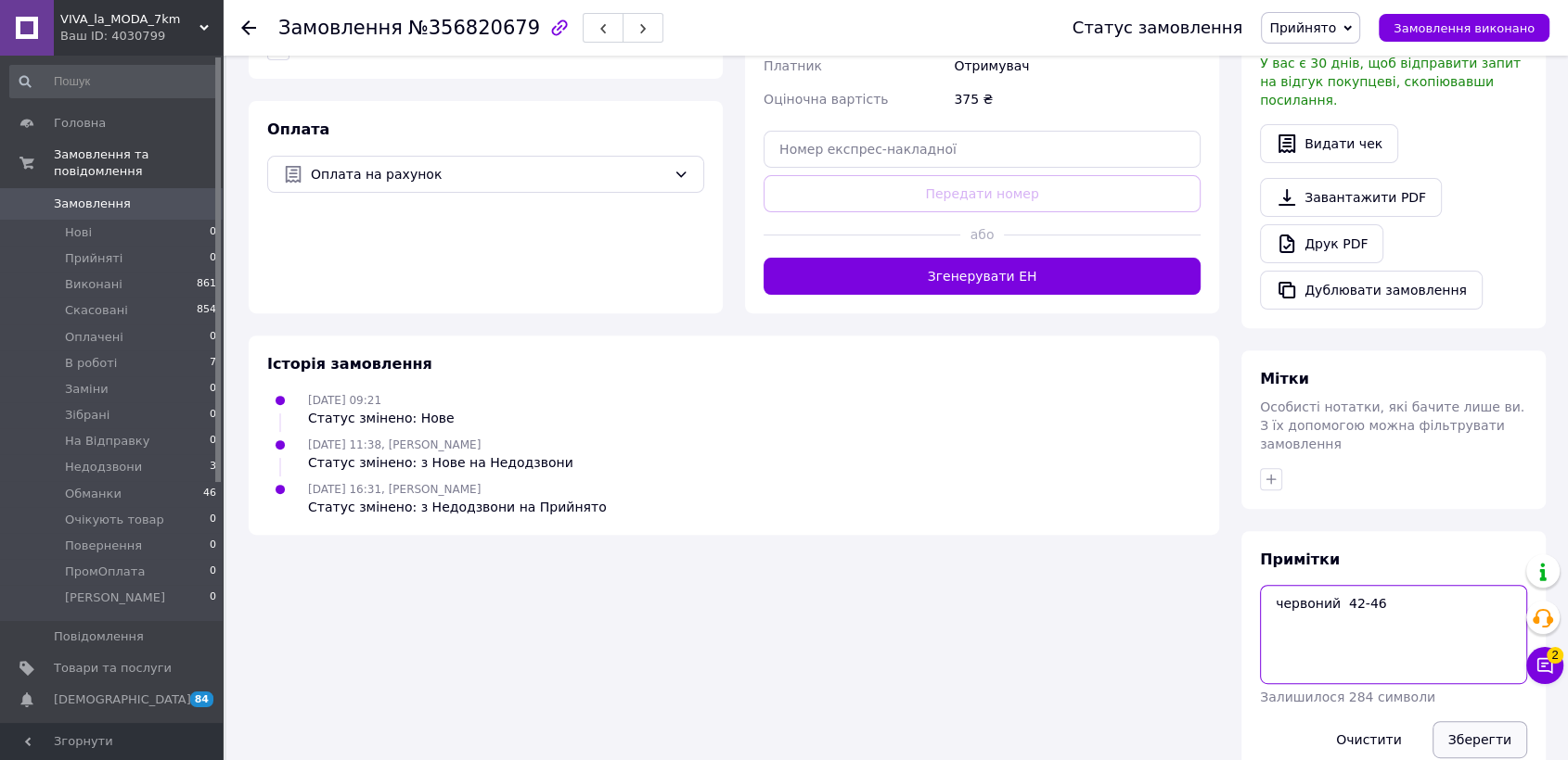
type textarea "червоний 42-46"
click at [1463, 722] on button "Зберегти" at bounding box center [1480, 740] width 94 height 37
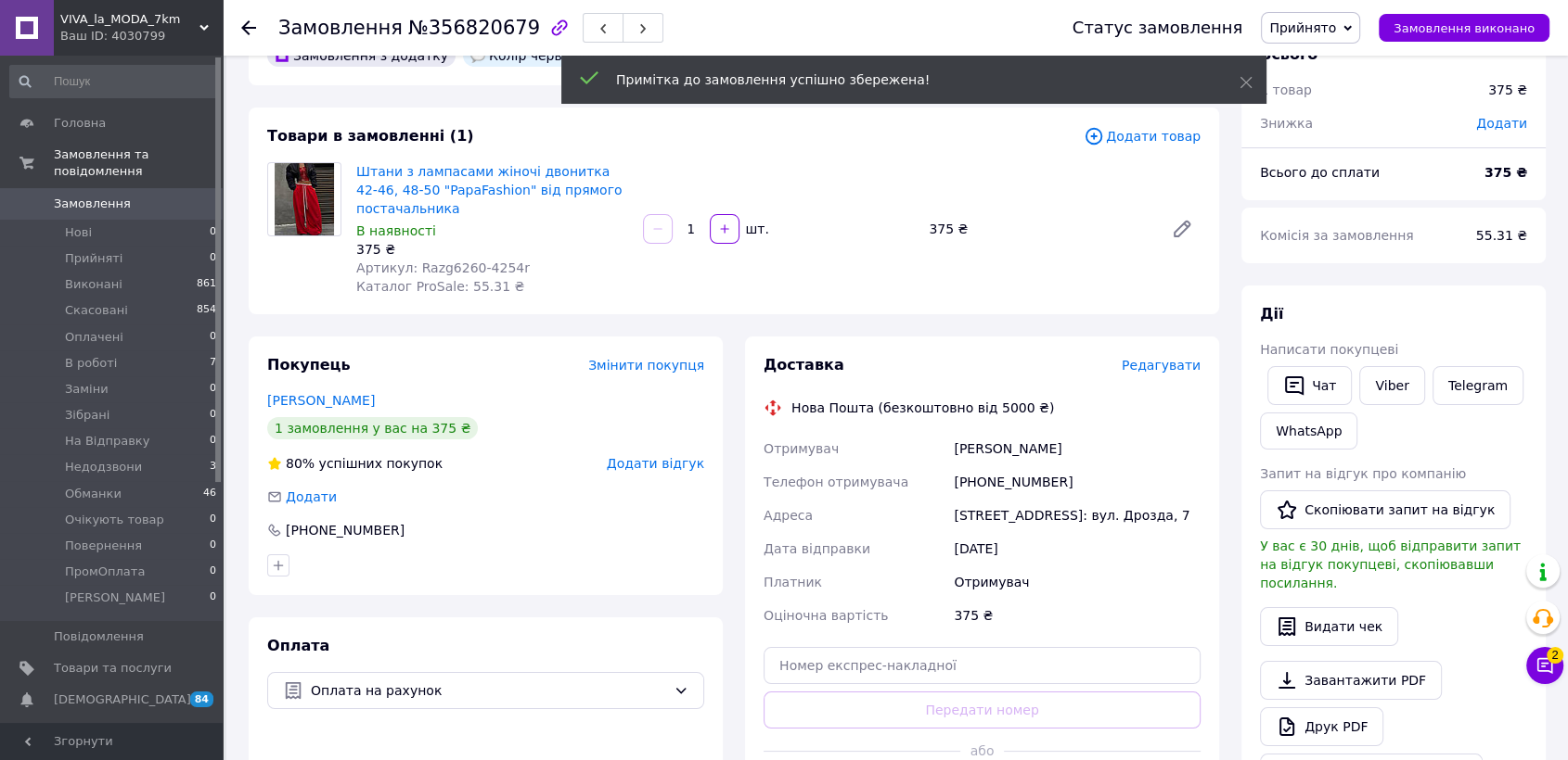
scroll to position [0, 0]
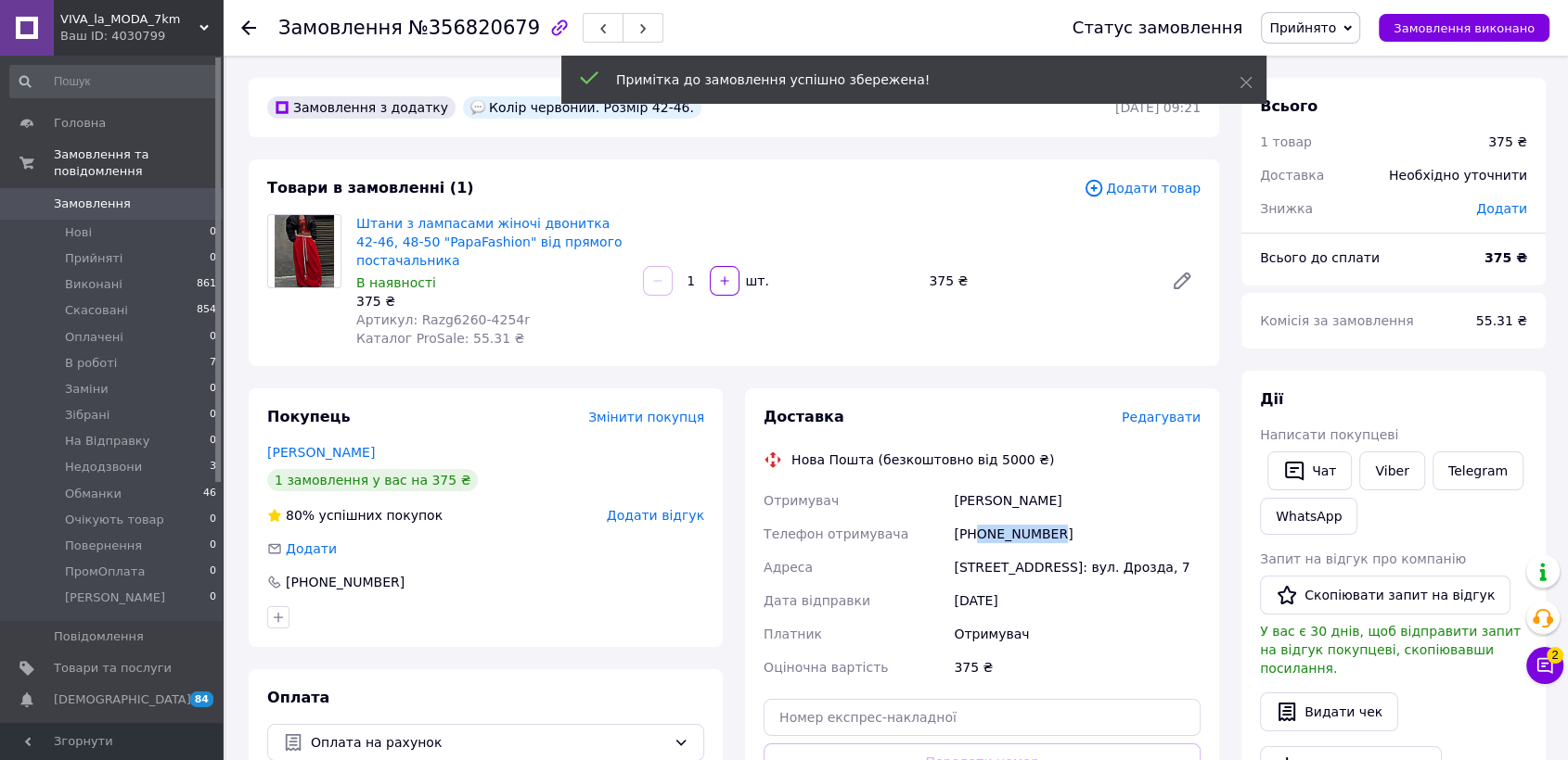
drag, startPoint x: 974, startPoint y: 530, endPoint x: 1069, endPoint y: 533, distance: 95.0
click at [1069, 533] on div "[PHONE_NUMBER]" at bounding box center [1077, 533] width 254 height 34
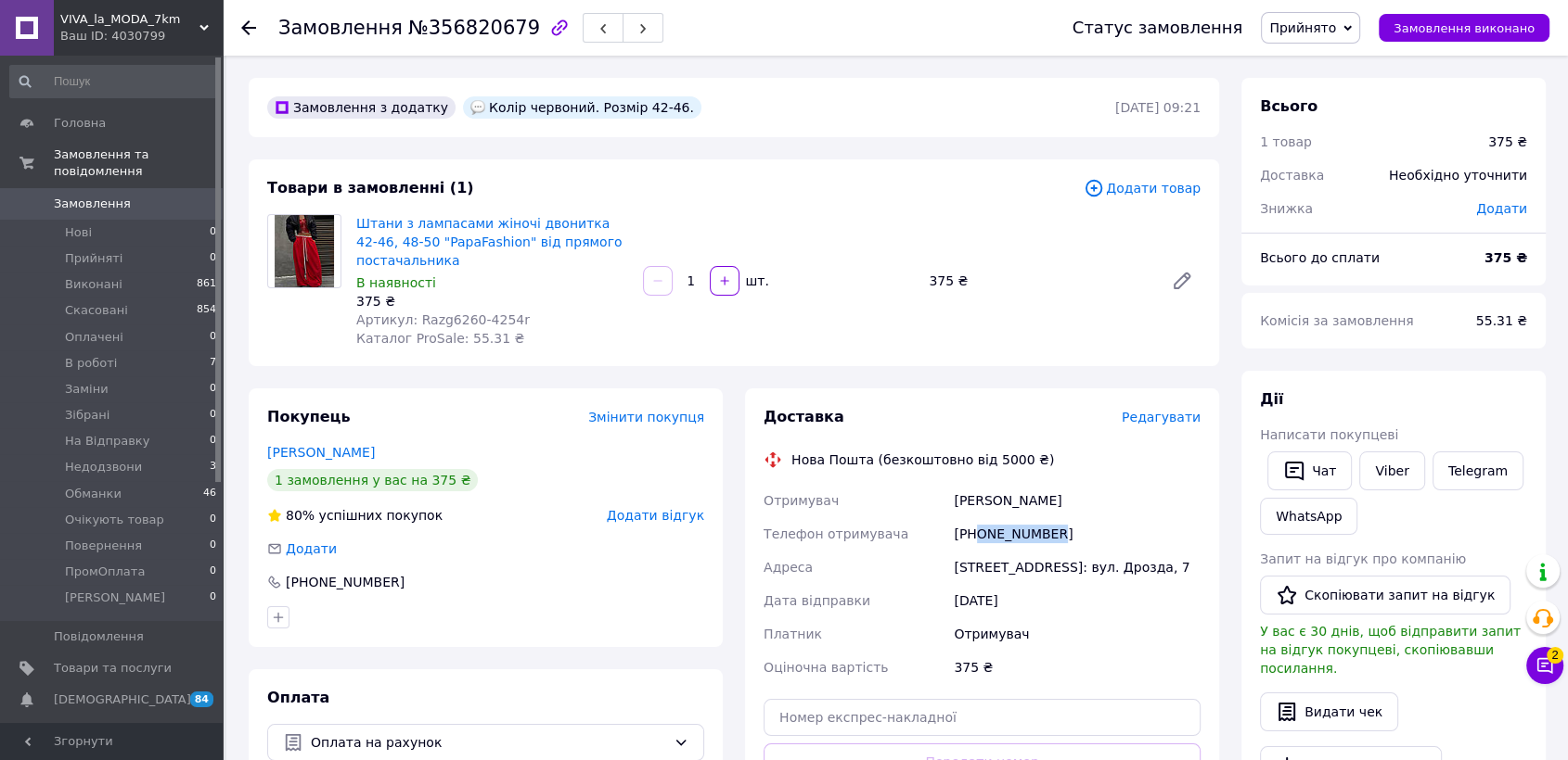
copy div "0938172320"
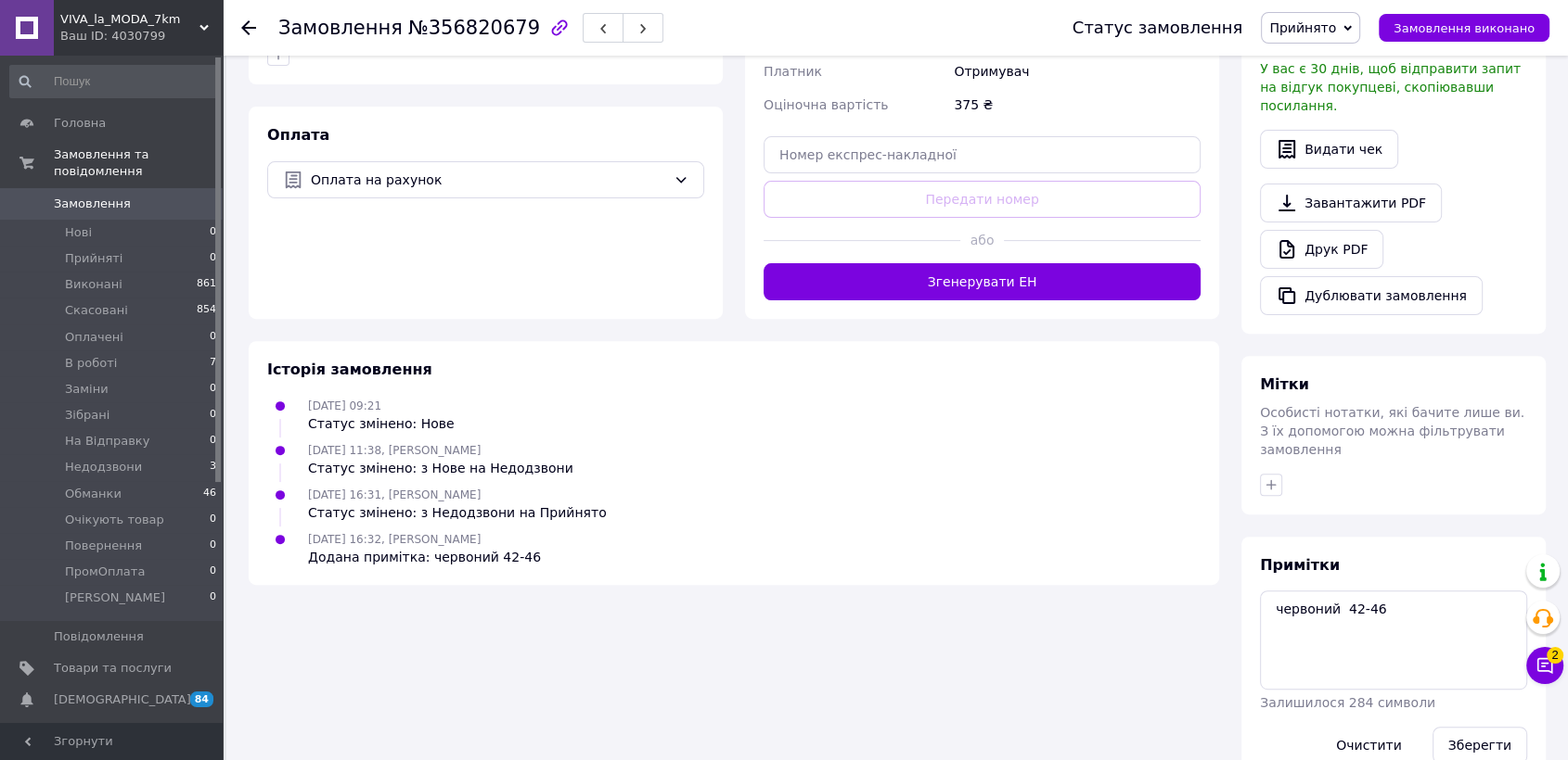
scroll to position [569, 0]
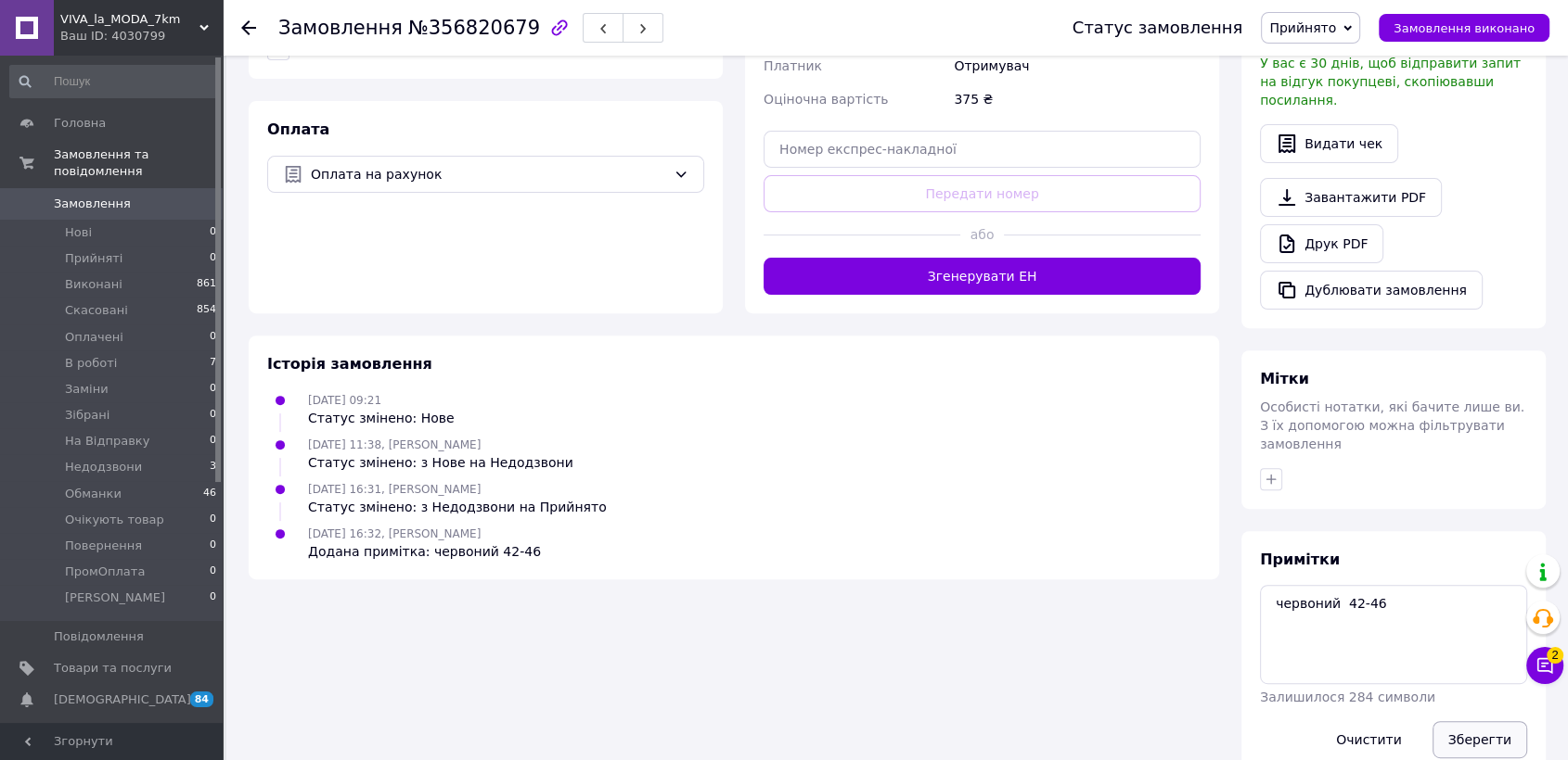
click at [1480, 722] on button "Зберегти" at bounding box center [1480, 740] width 94 height 37
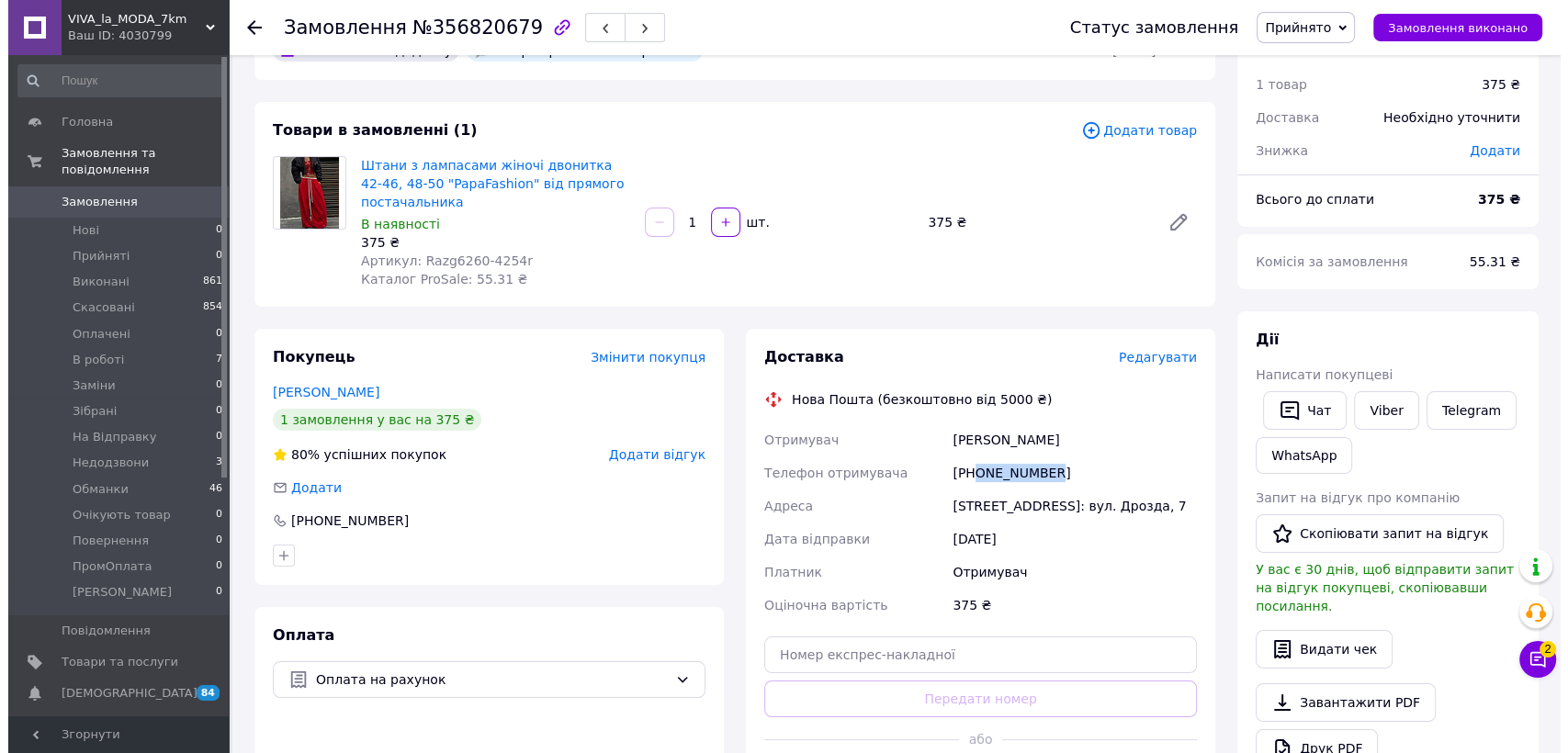
scroll to position [0, 0]
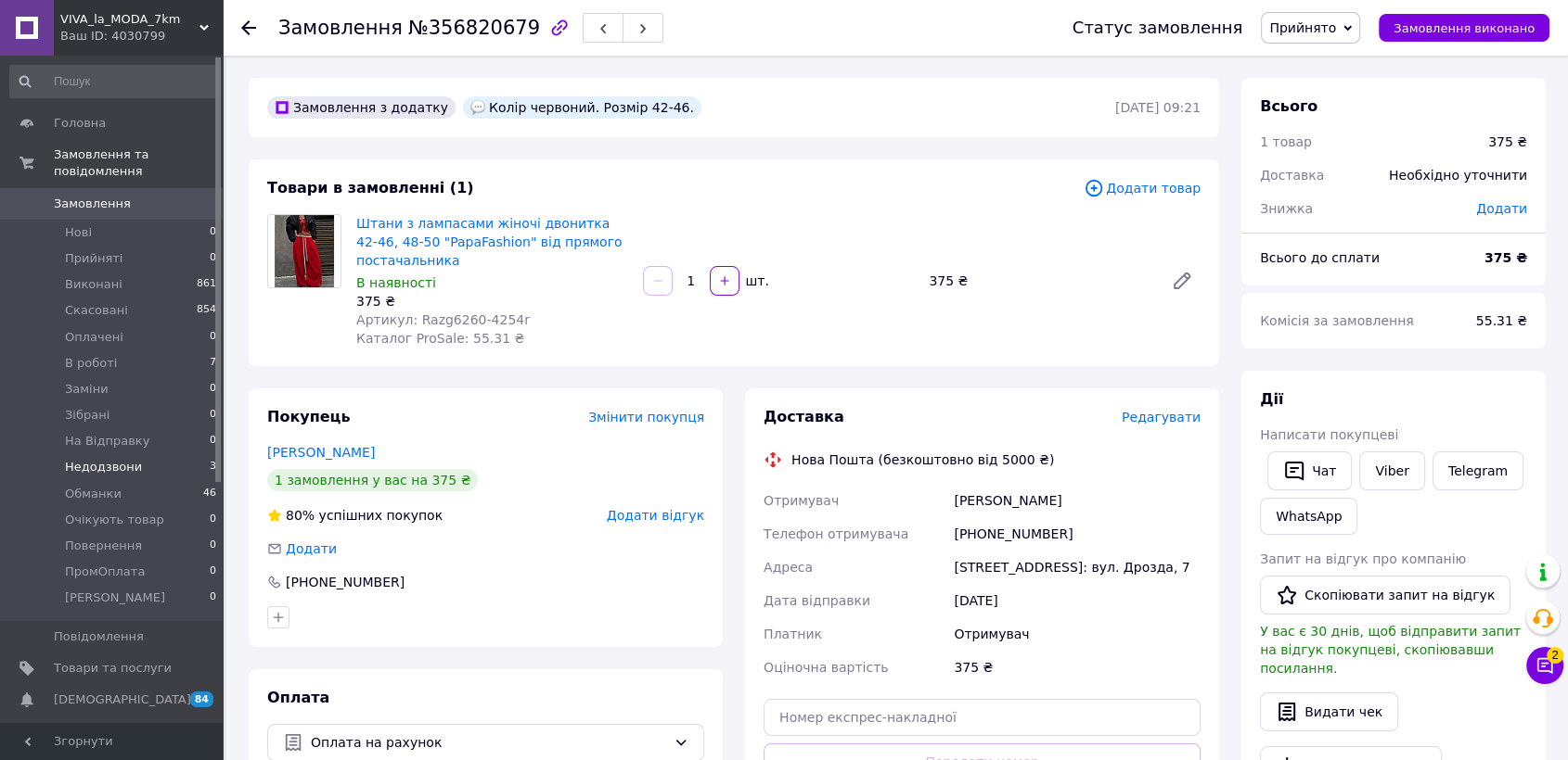
click at [134, 462] on li "Недодзвони 3" at bounding box center [113, 467] width 227 height 26
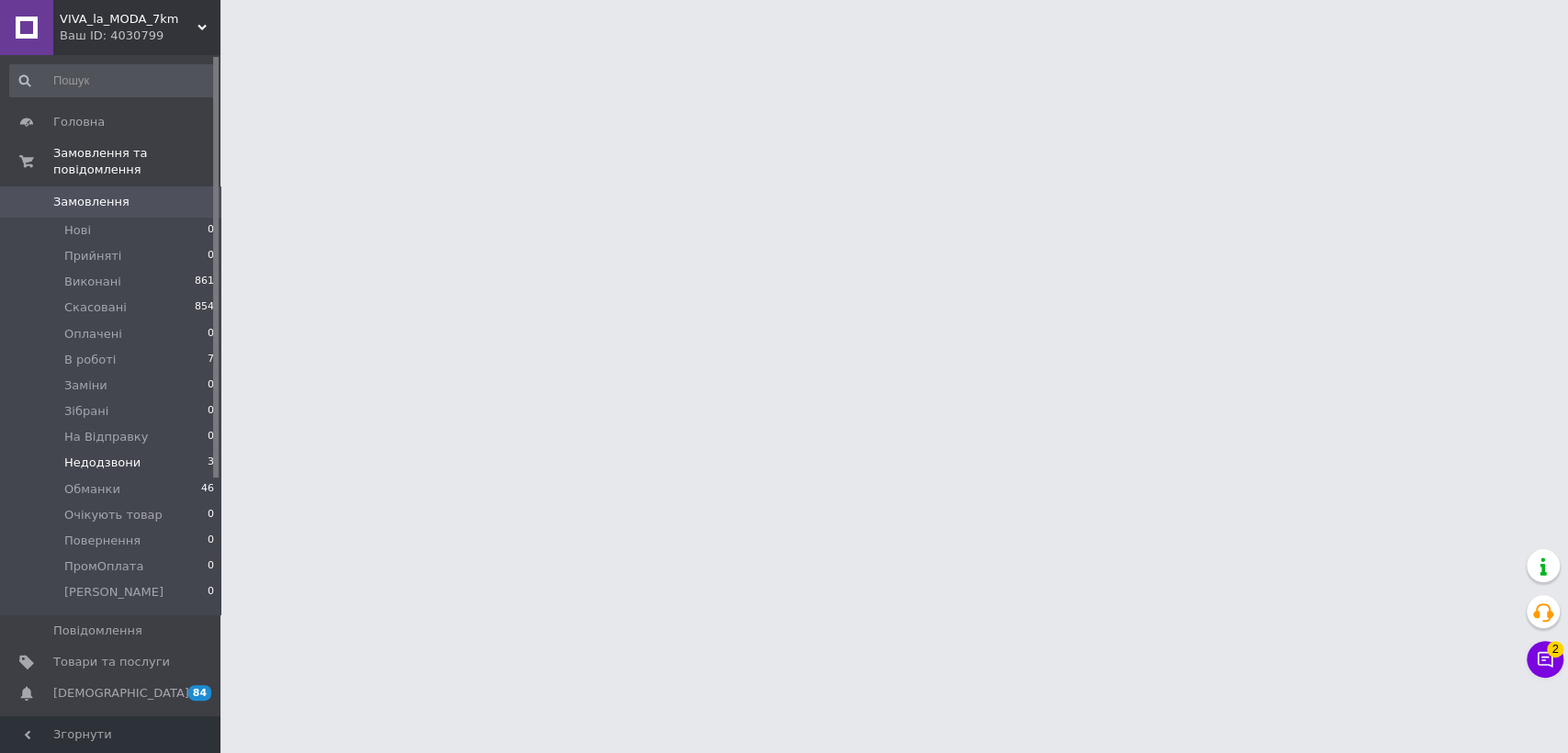
click at [95, 455] on span "Недодзвони" at bounding box center [103, 463] width 76 height 16
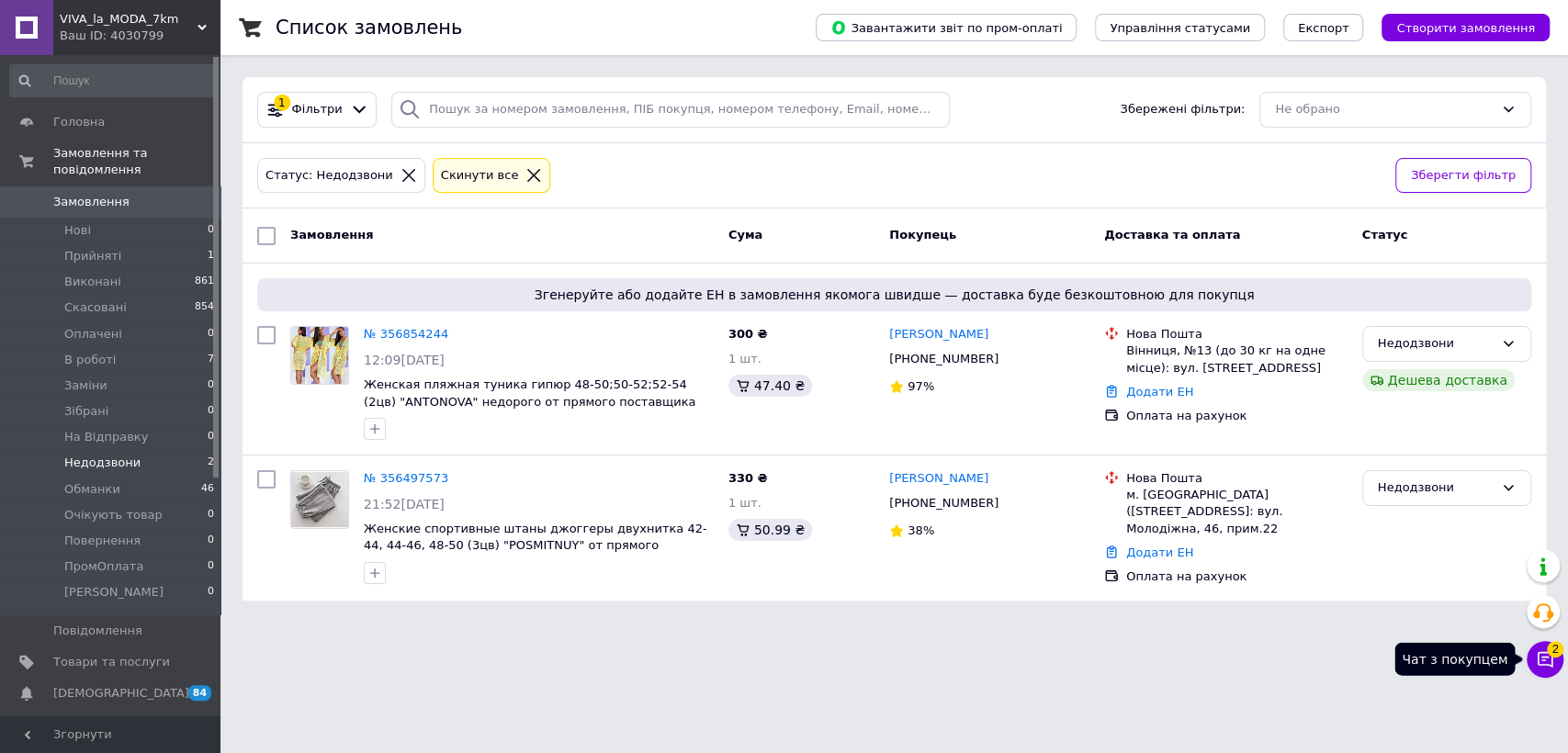
click at [1540, 665] on icon at bounding box center [1545, 659] width 18 height 18
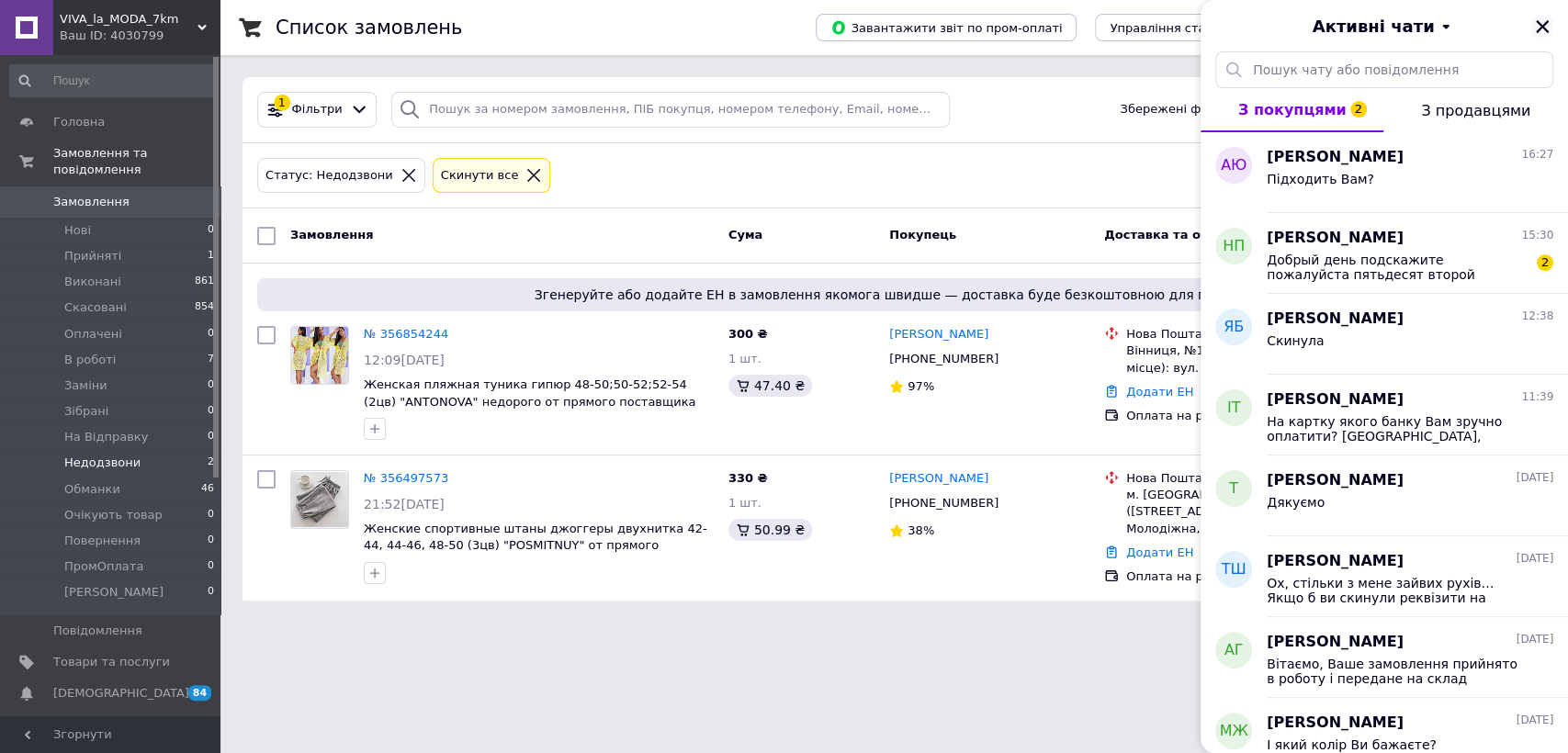
click at [1537, 19] on icon "Закрити" at bounding box center [1542, 26] width 16 height 16
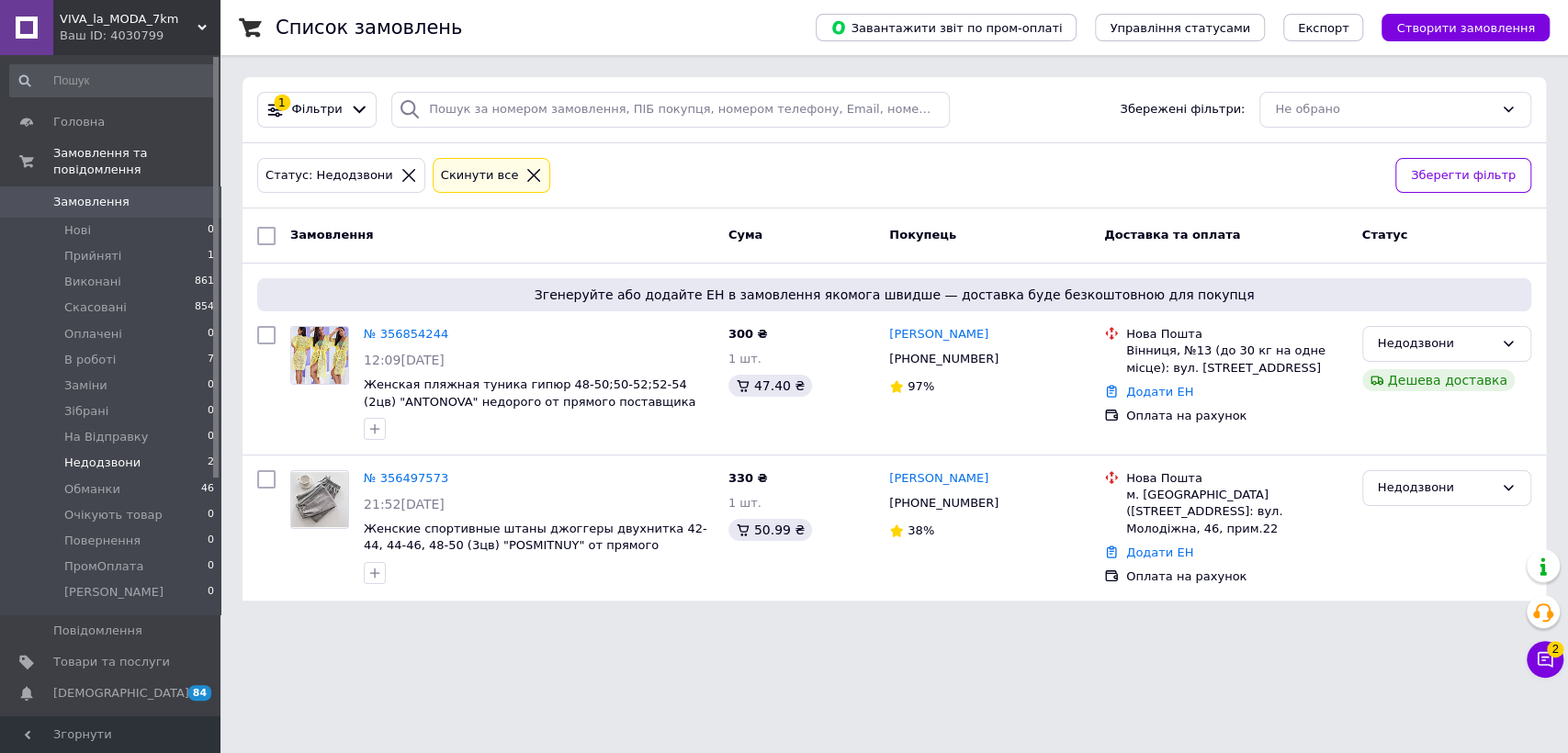
click at [83, 194] on span "Замовлення" at bounding box center [91, 202] width 76 height 16
